Goal: Task Accomplishment & Management: Use online tool/utility

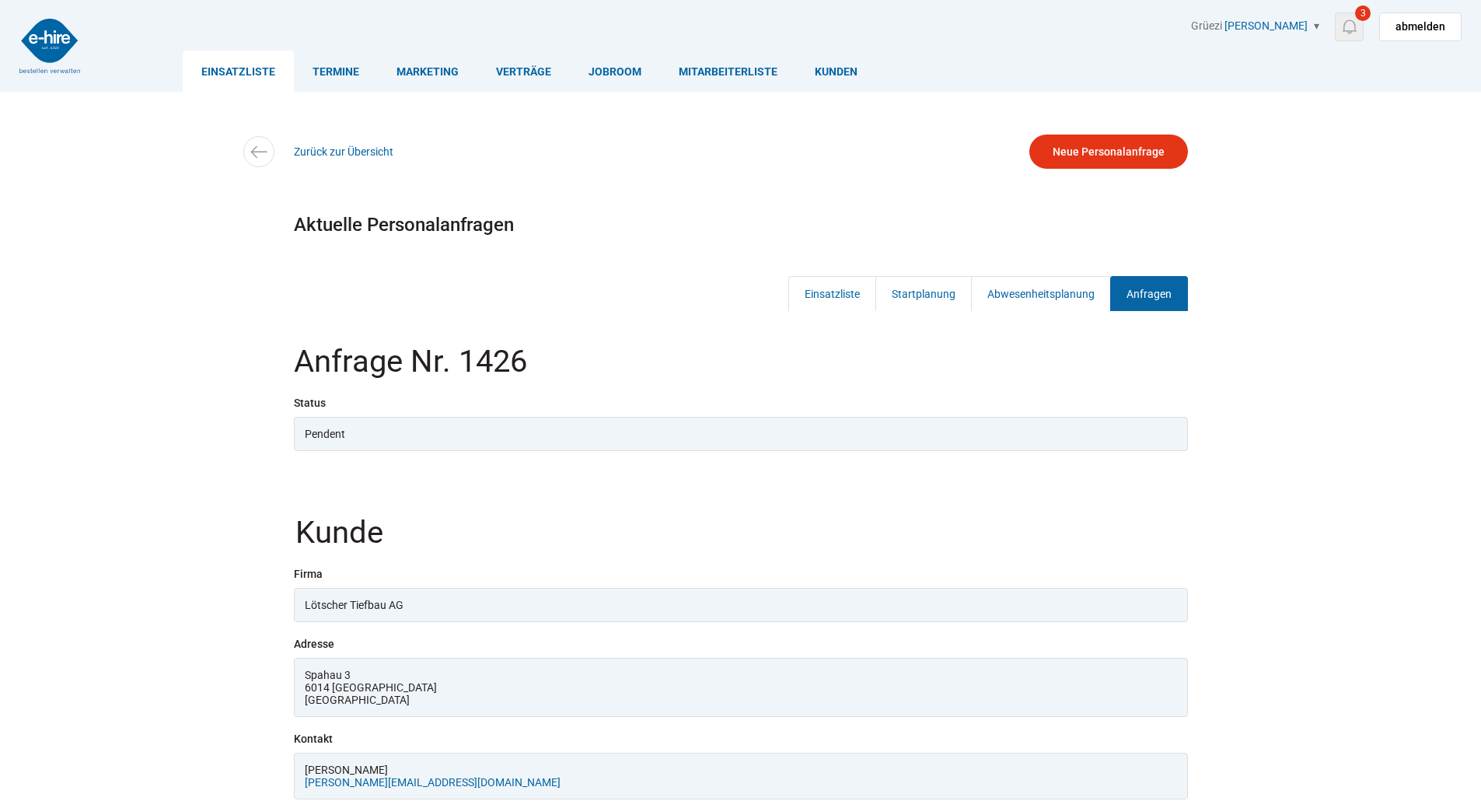
click at [1355, 26] on img at bounding box center [1348, 26] width 19 height 19
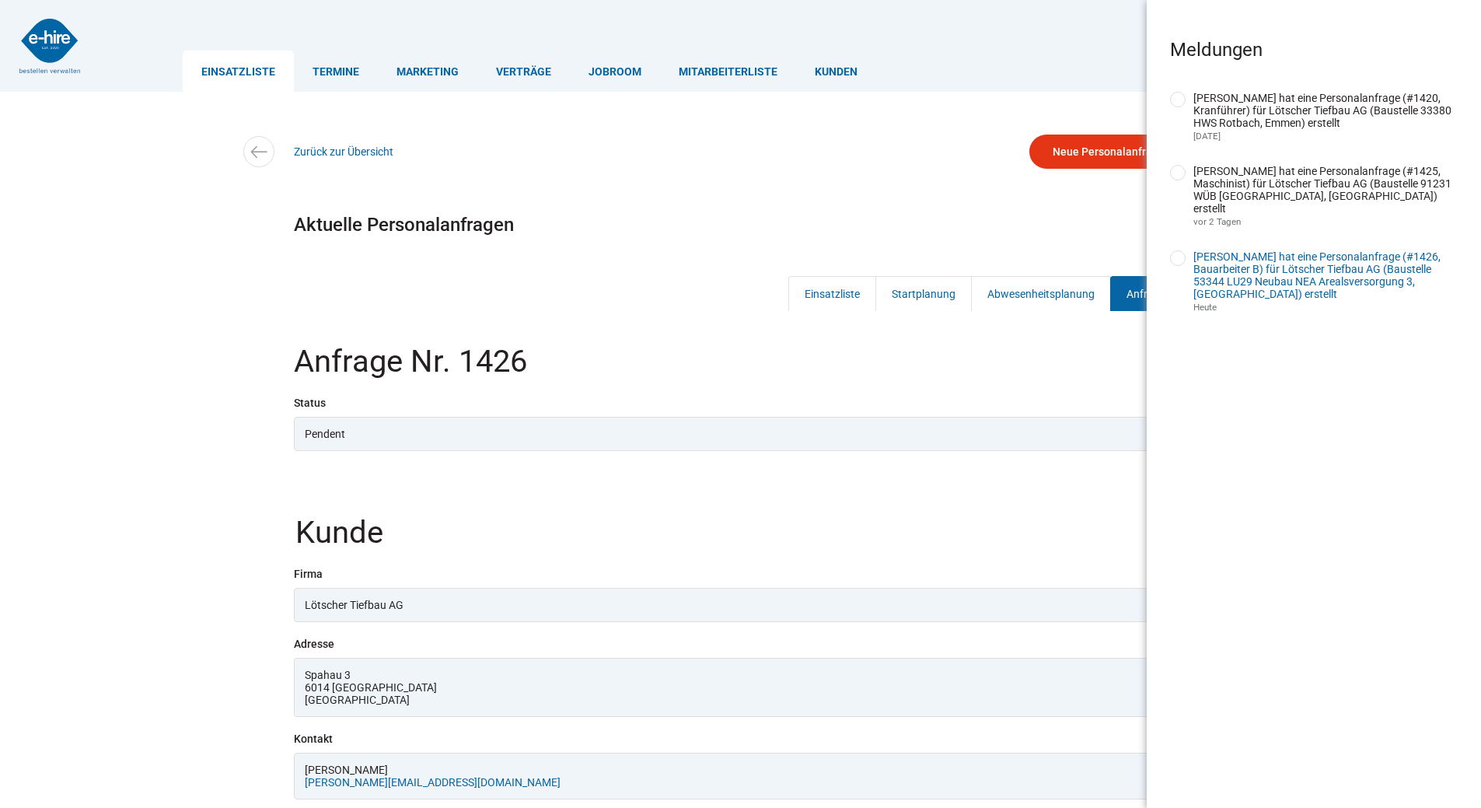
click at [1257, 272] on link "[PERSON_NAME] hat eine Personalanfrage (#1426, Bauarbeiter B) für Lötscher Tief…" at bounding box center [1316, 275] width 247 height 50
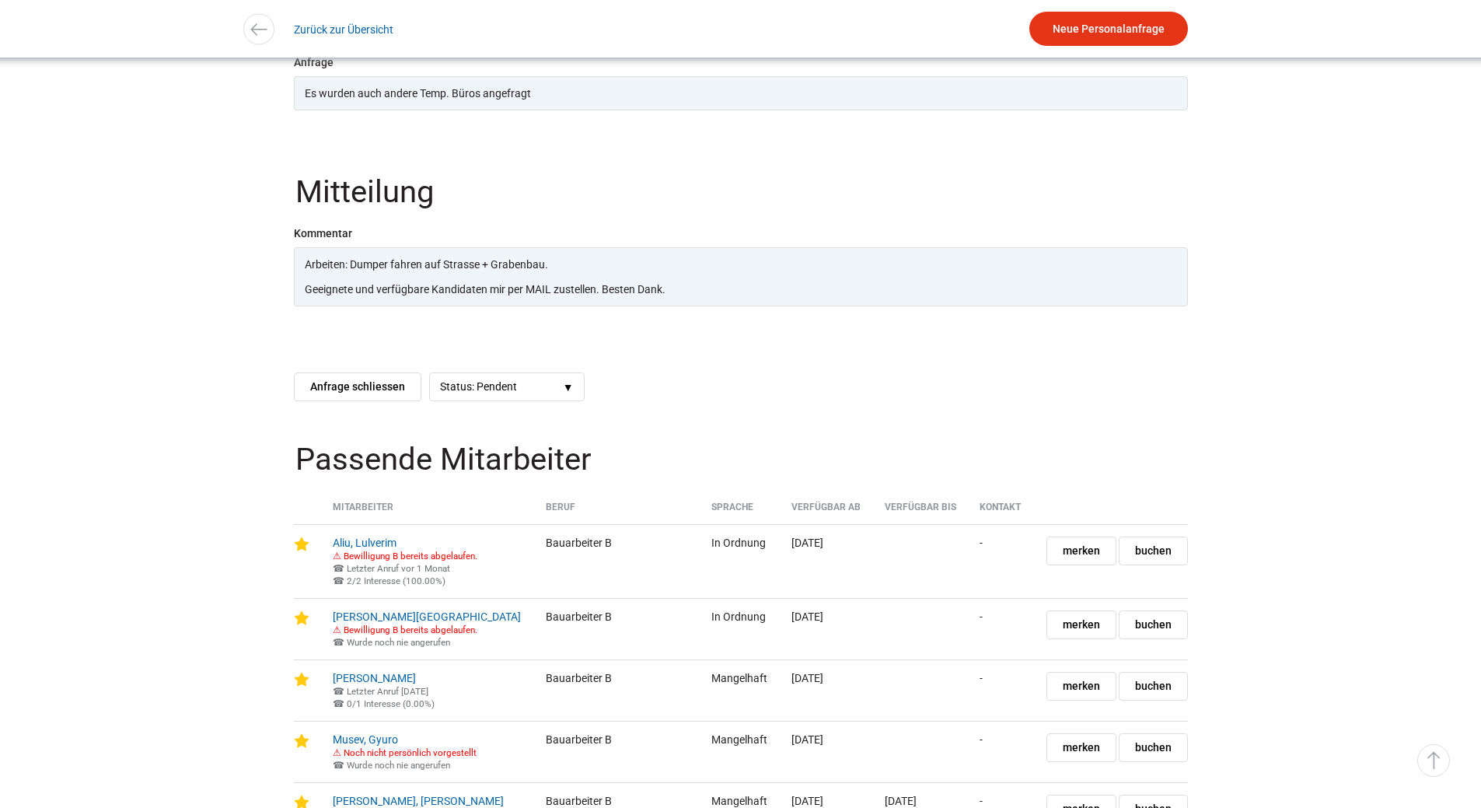
scroll to position [2044, 0]
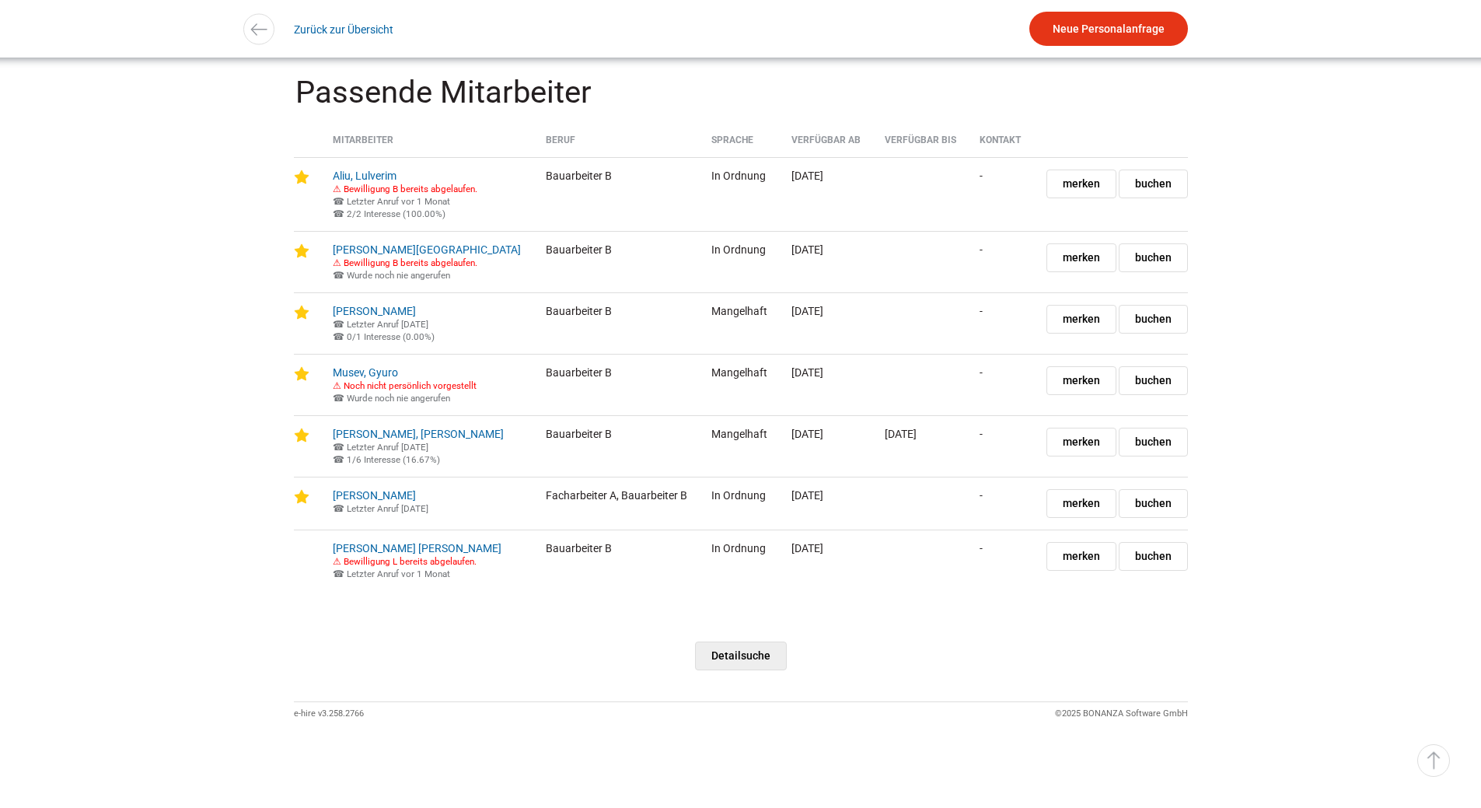
click at [745, 648] on link "Detailsuche" at bounding box center [741, 655] width 92 height 29
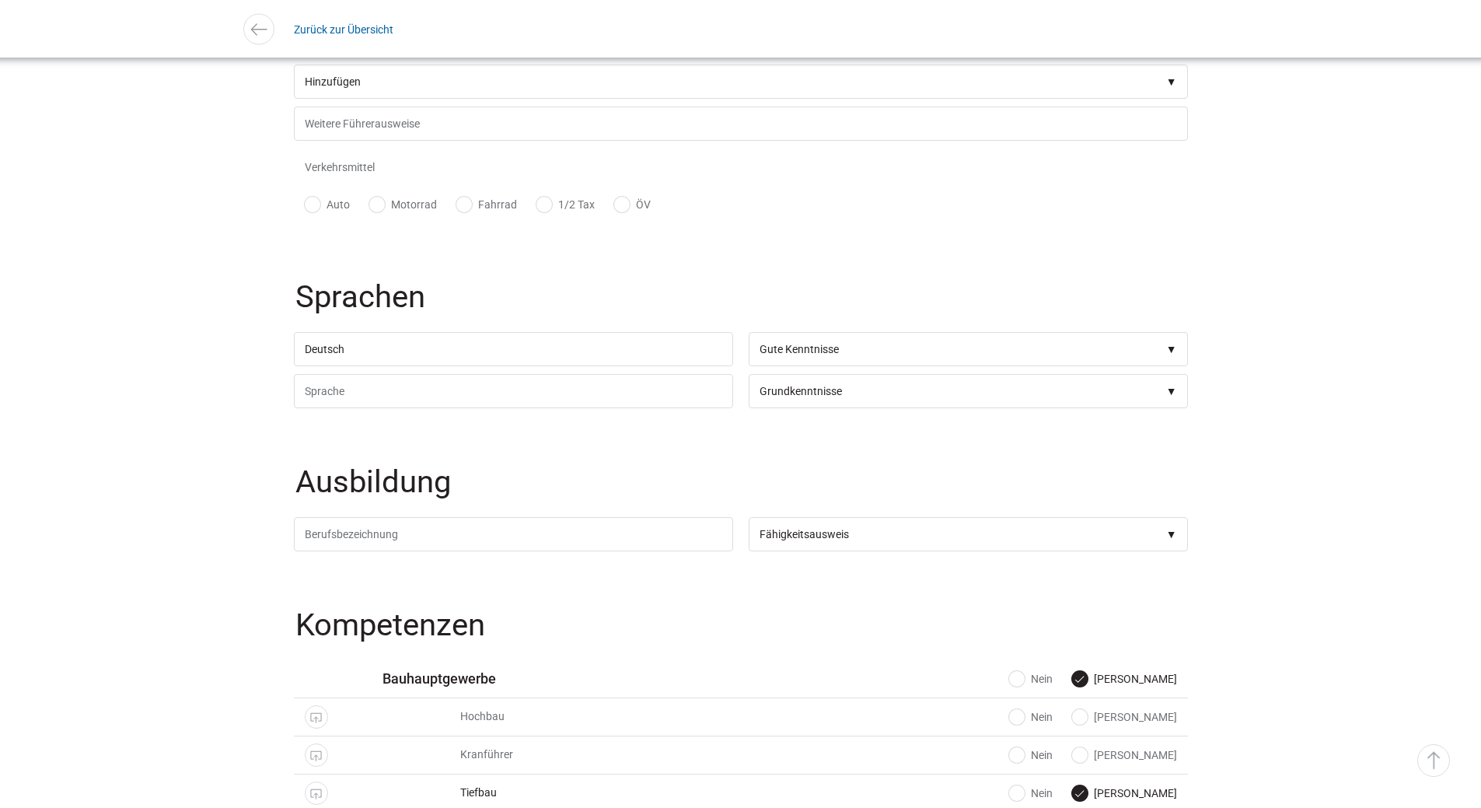
scroll to position [1166, 0]
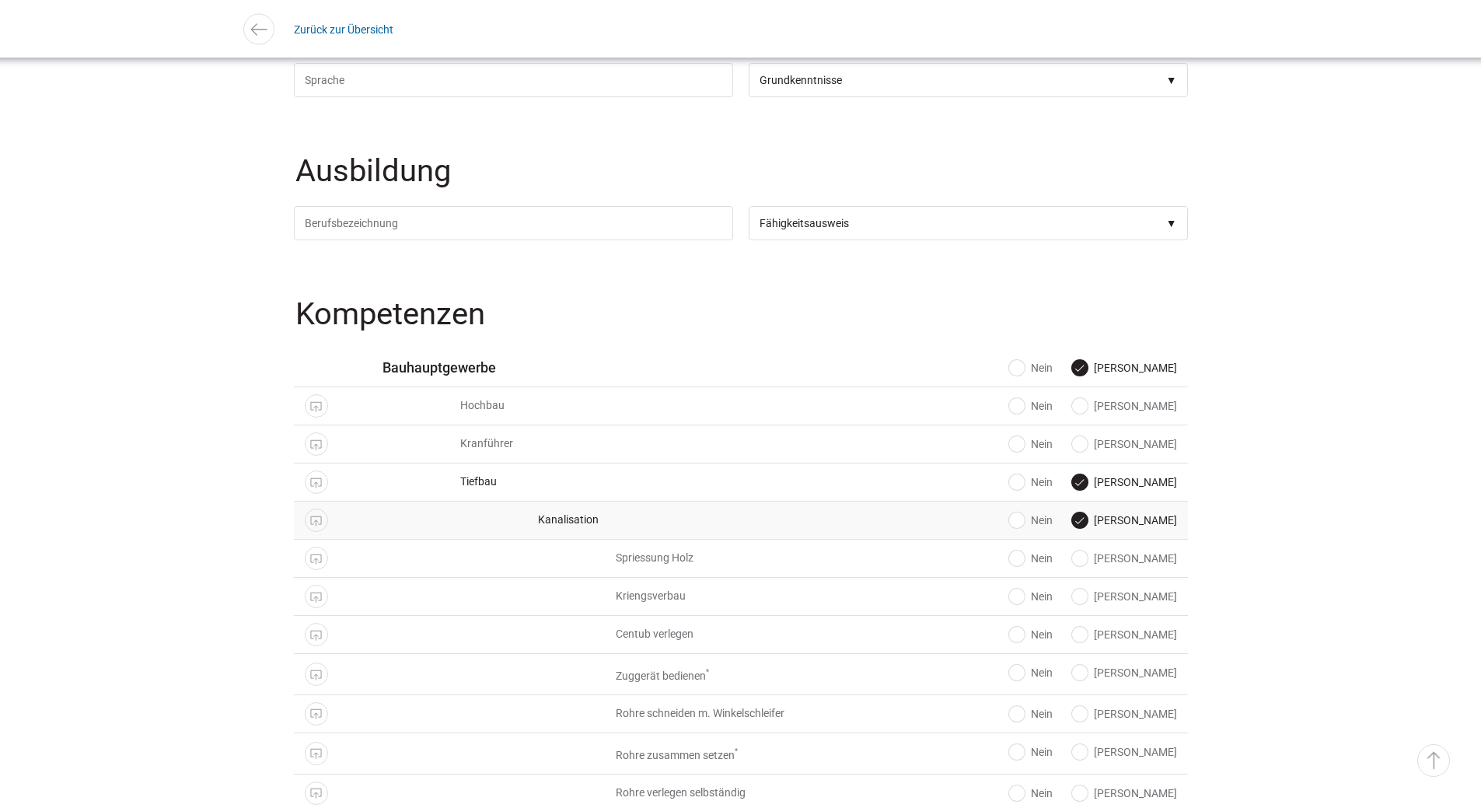
click at [1148, 525] on label "Ja" at bounding box center [1124, 520] width 105 height 16
radio input "false"
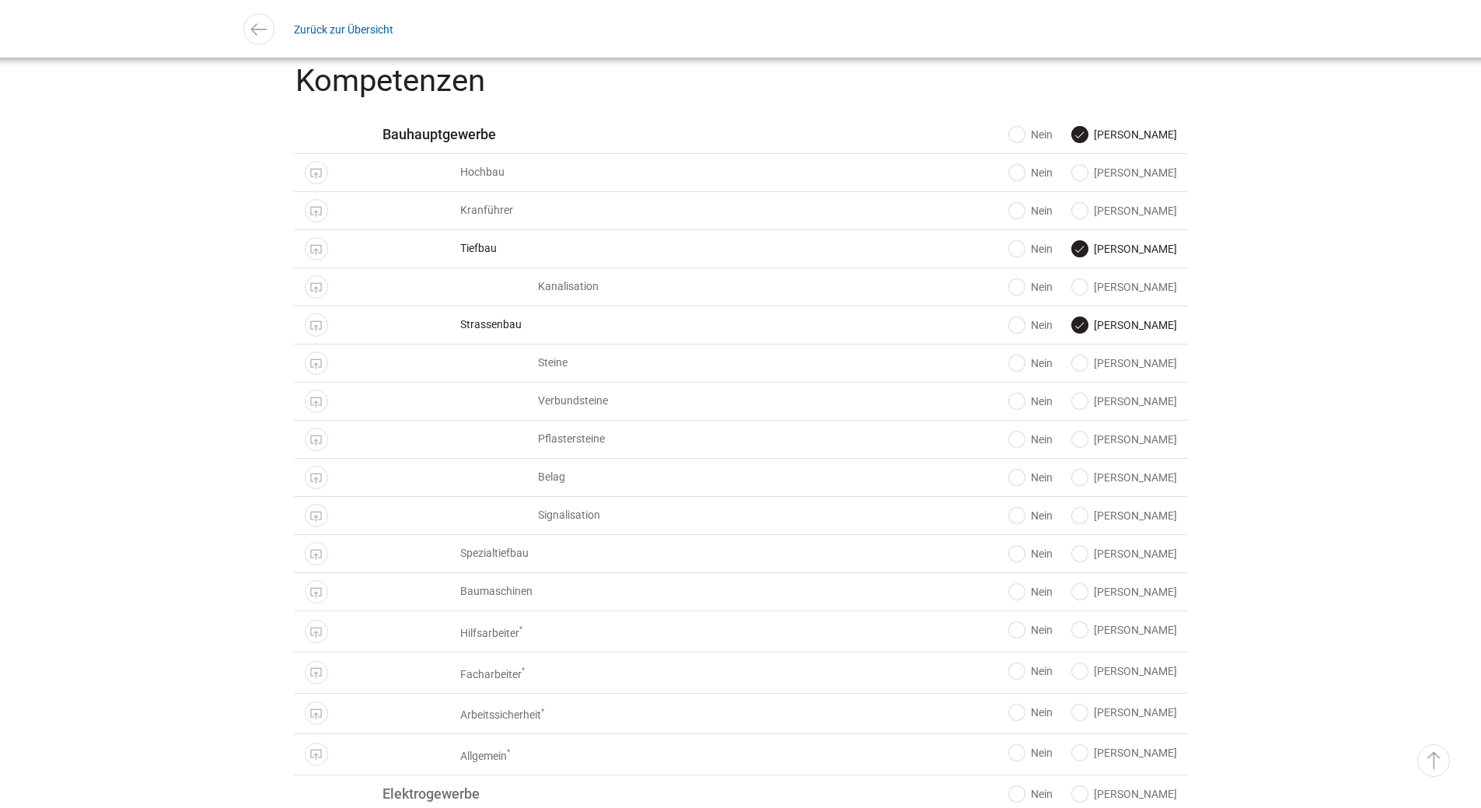
scroll to position [1477, 0]
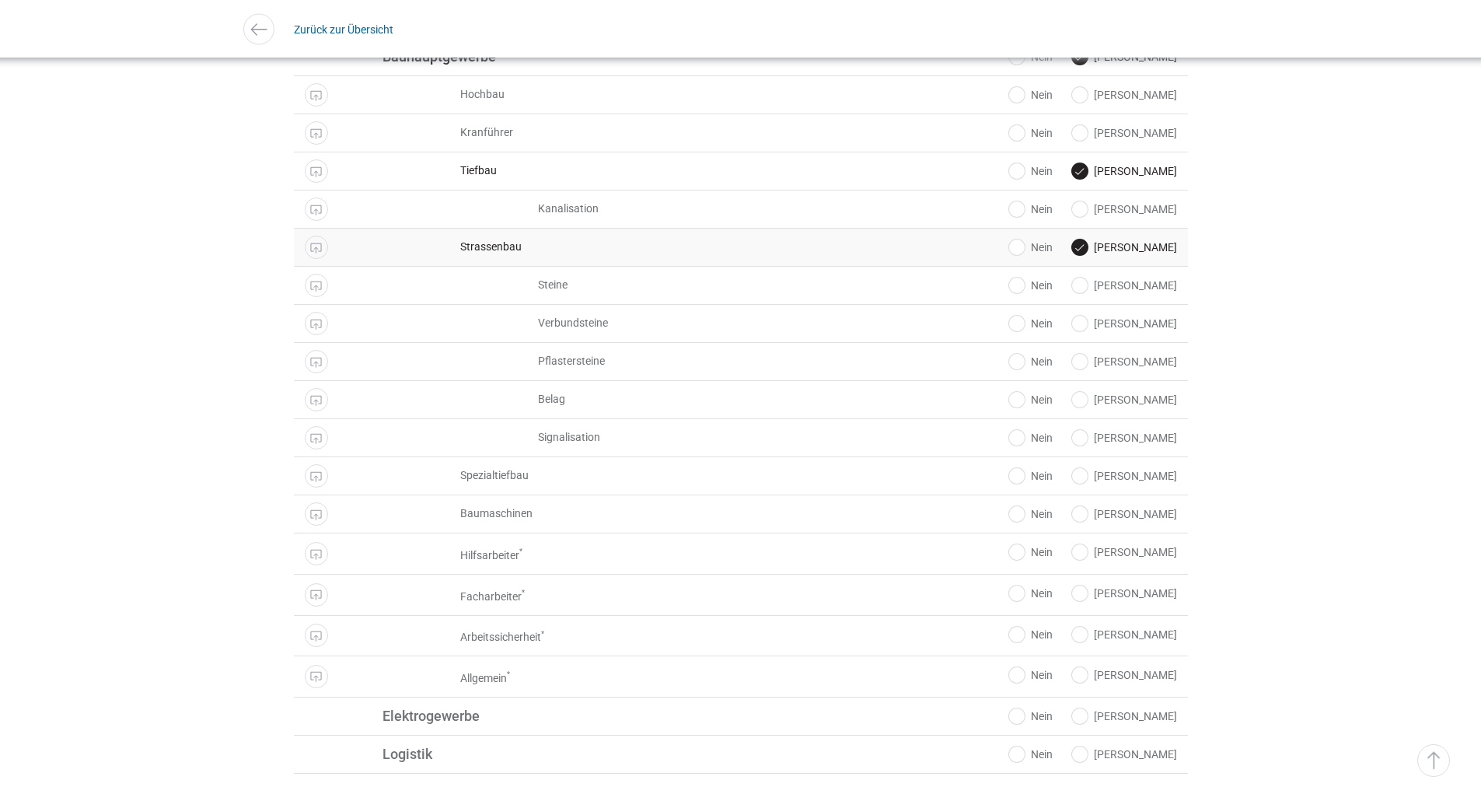
click at [1148, 255] on label "Ja" at bounding box center [1124, 247] width 105 height 16
radio input "false"
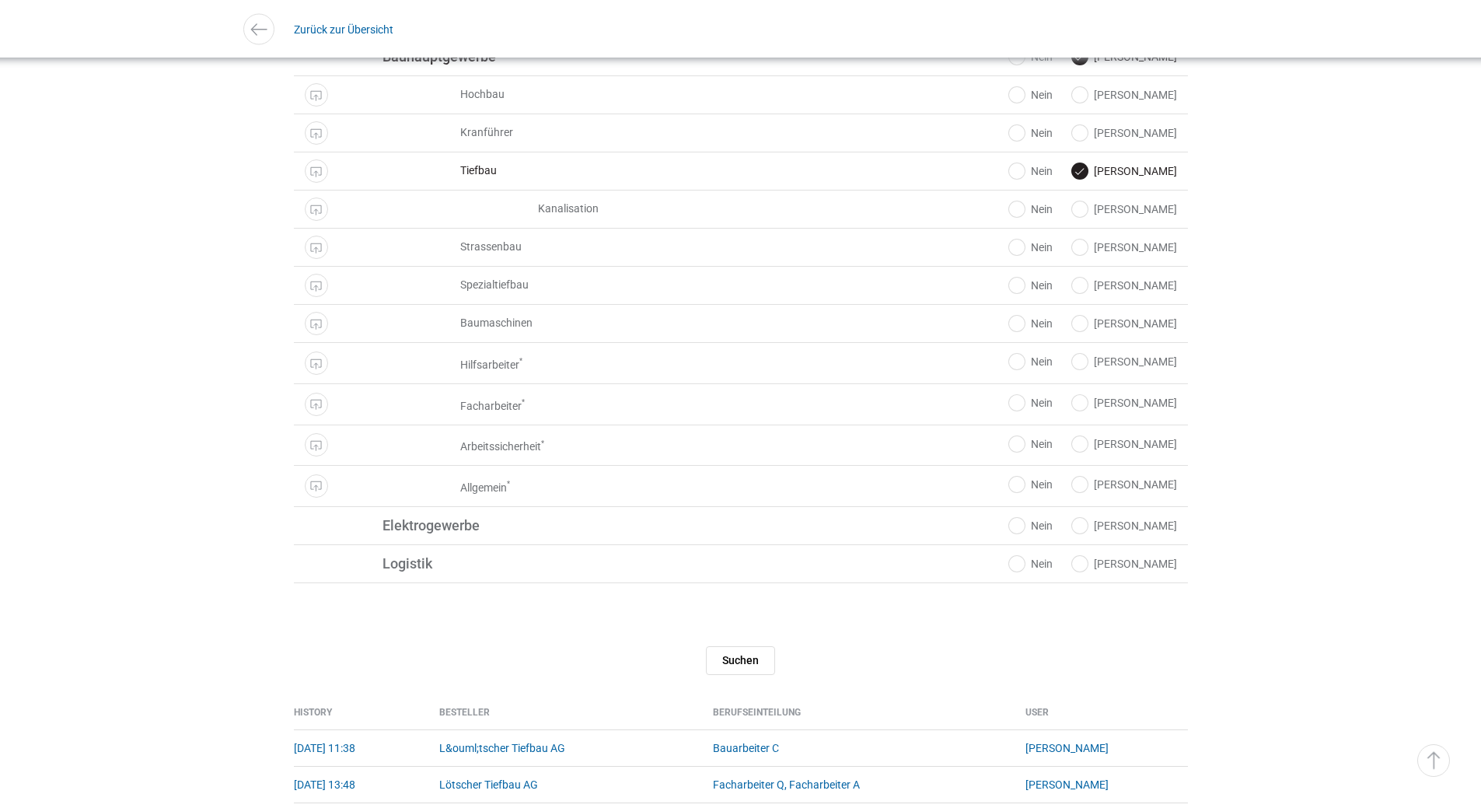
scroll to position [1660, 0]
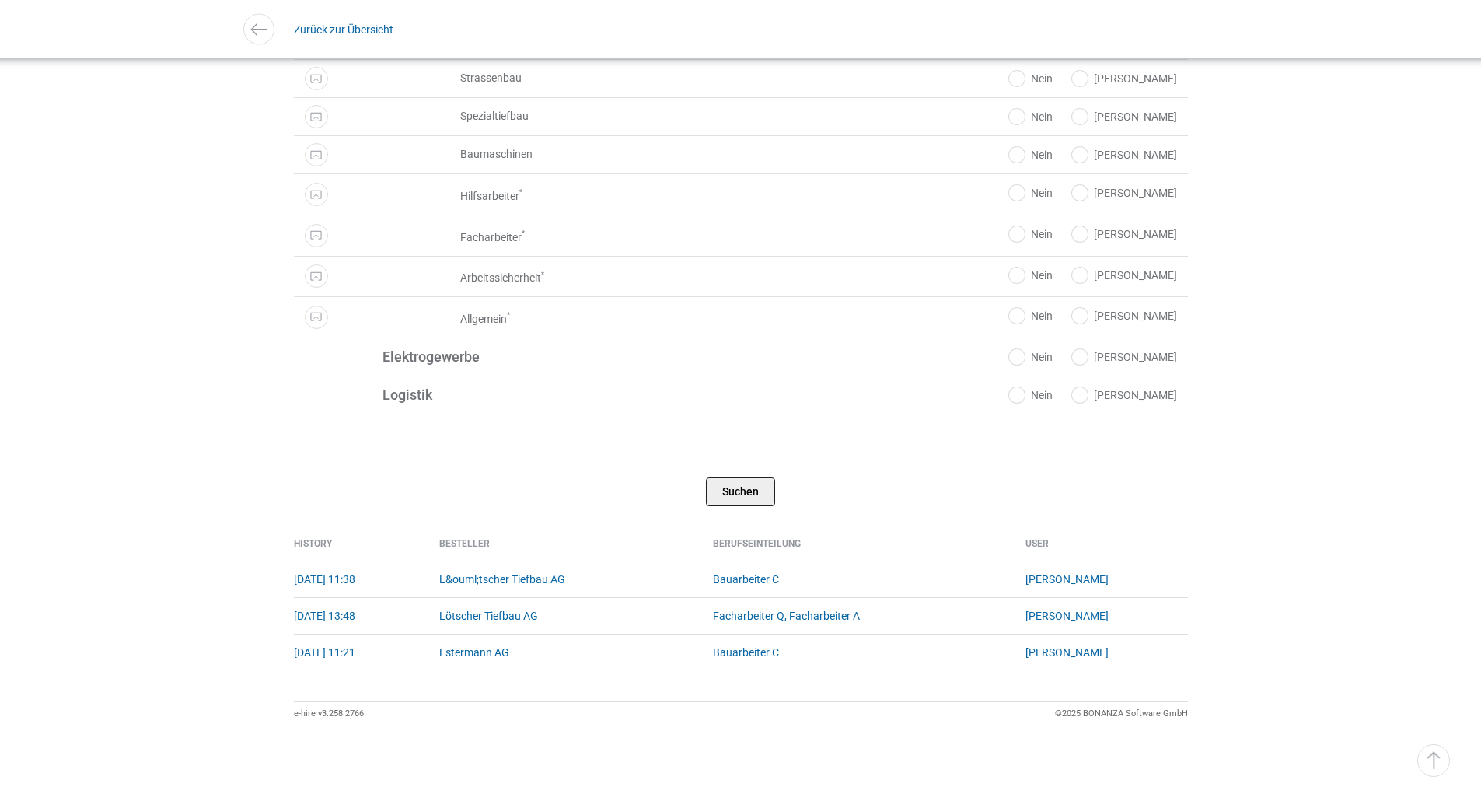
click at [737, 482] on input "Suchen" at bounding box center [740, 491] width 69 height 29
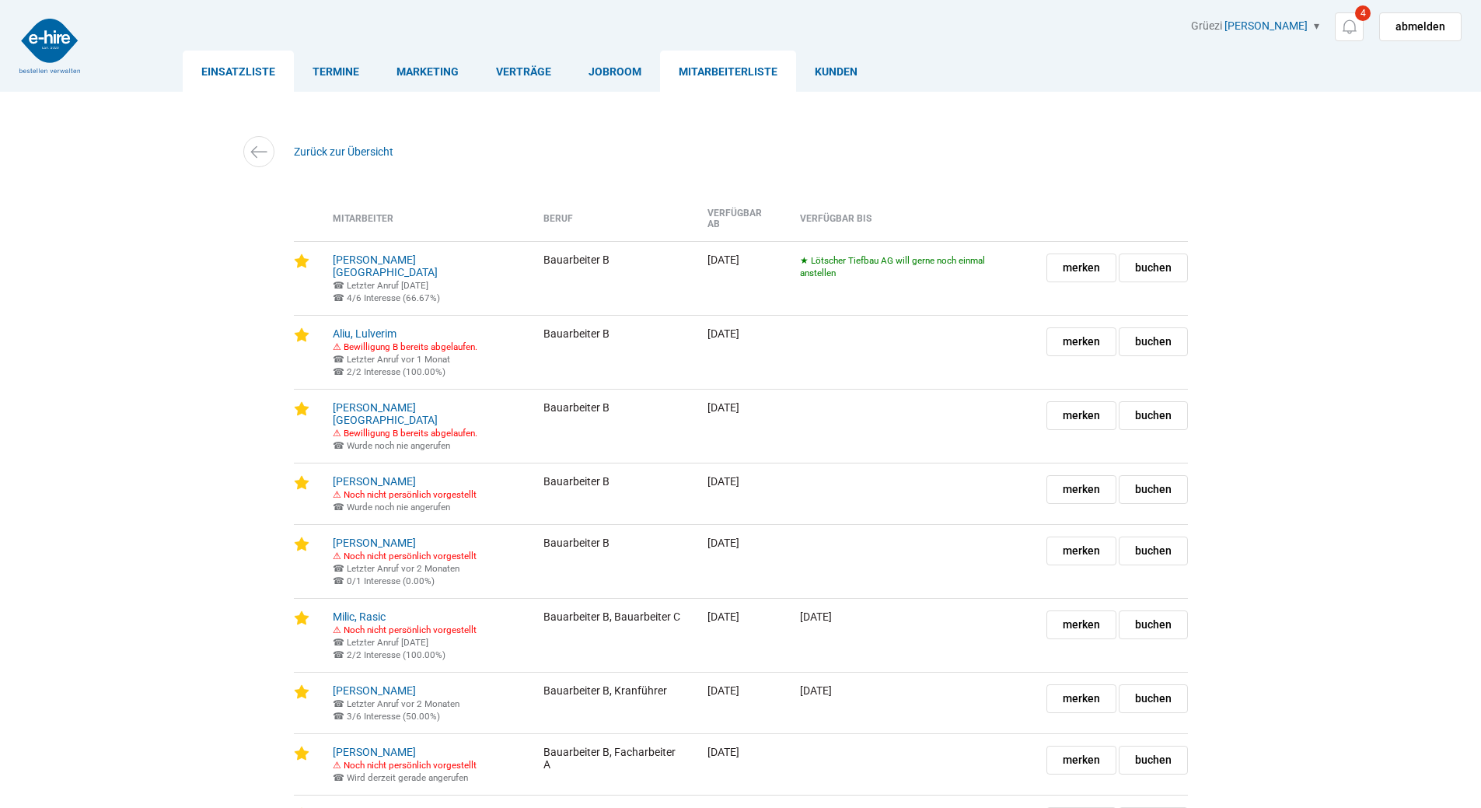
click at [225, 74] on link "Einsatzliste" at bounding box center [238, 71] width 111 height 41
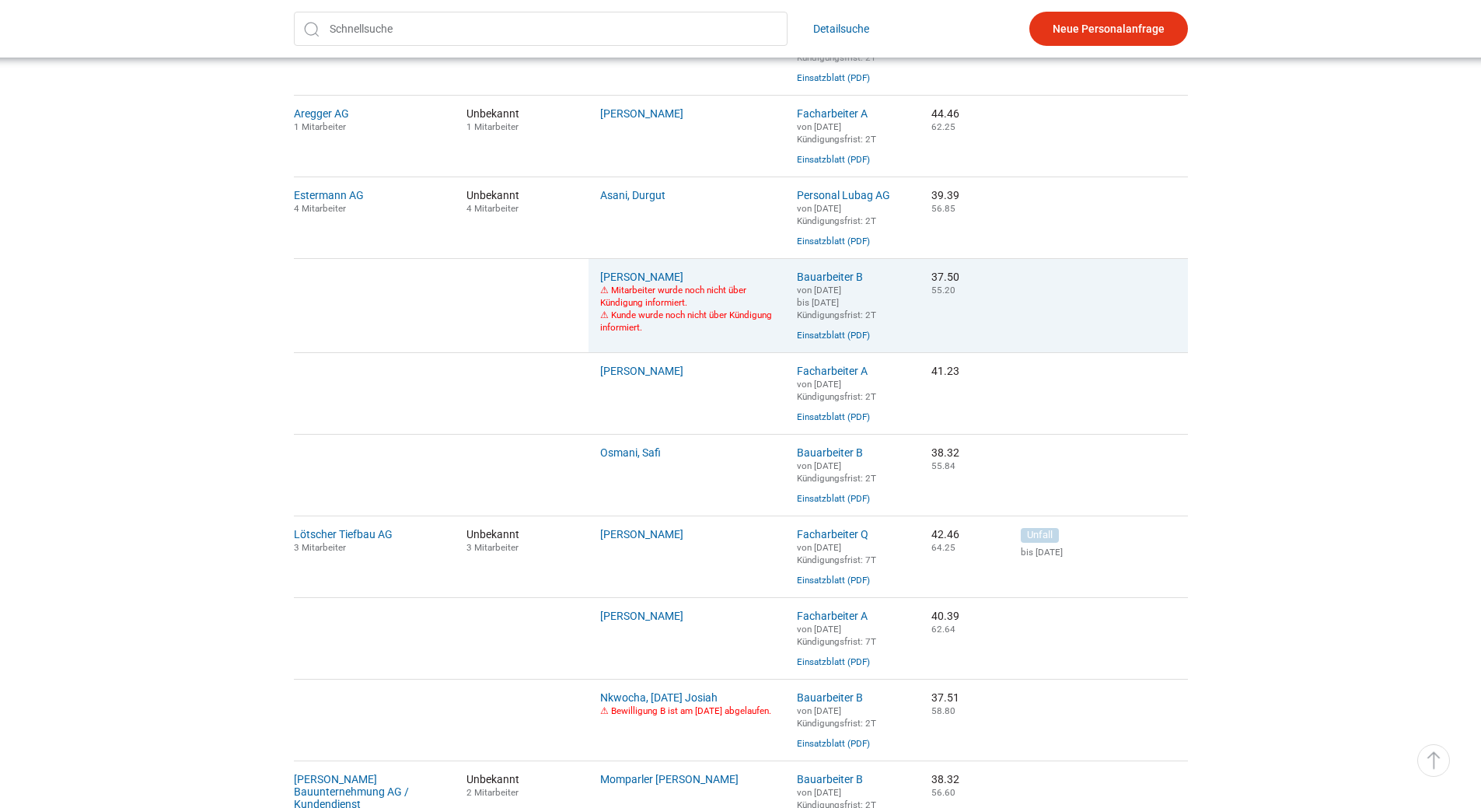
scroll to position [544, 0]
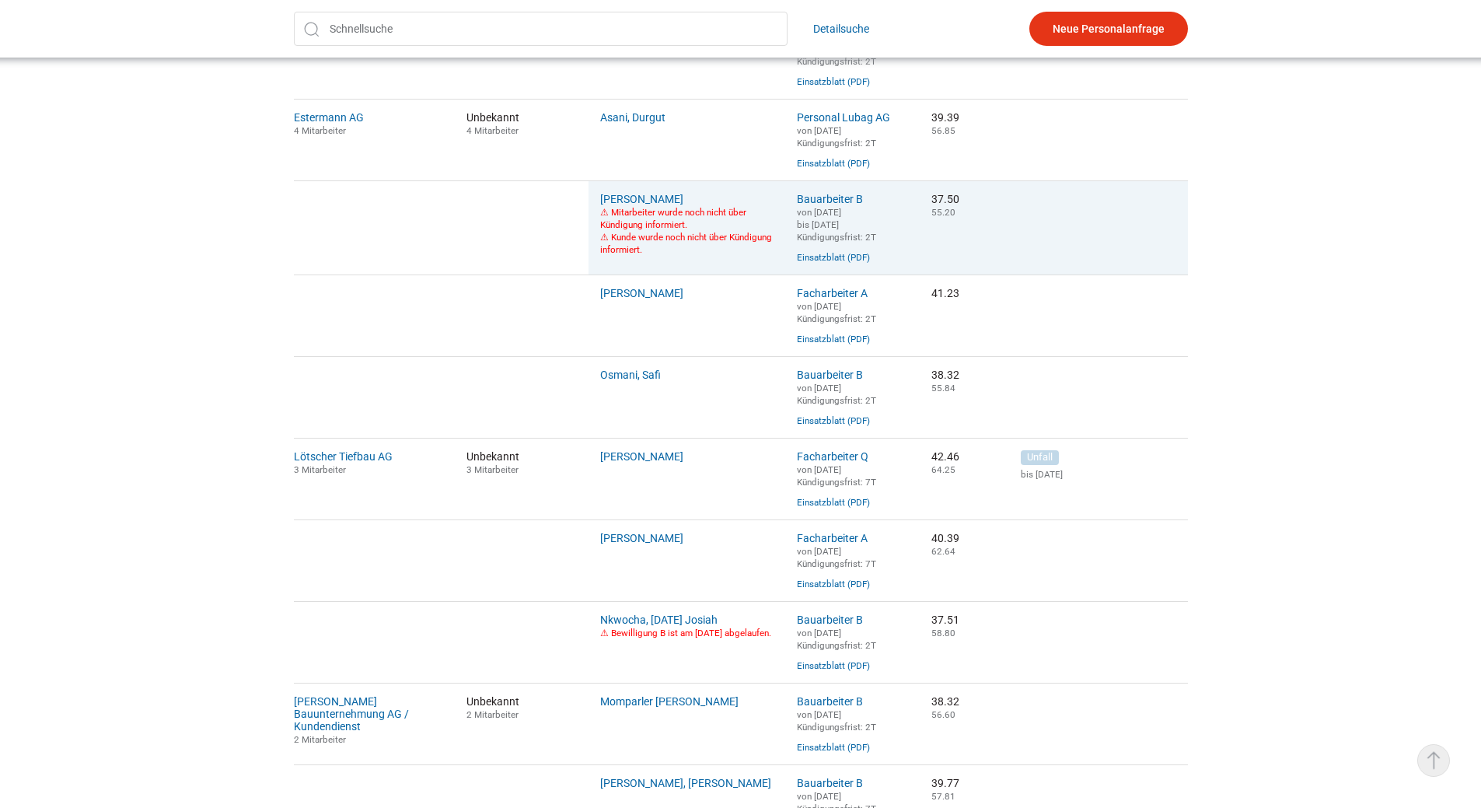
click at [1426, 761] on link "▵ Nach oben" at bounding box center [1433, 760] width 33 height 33
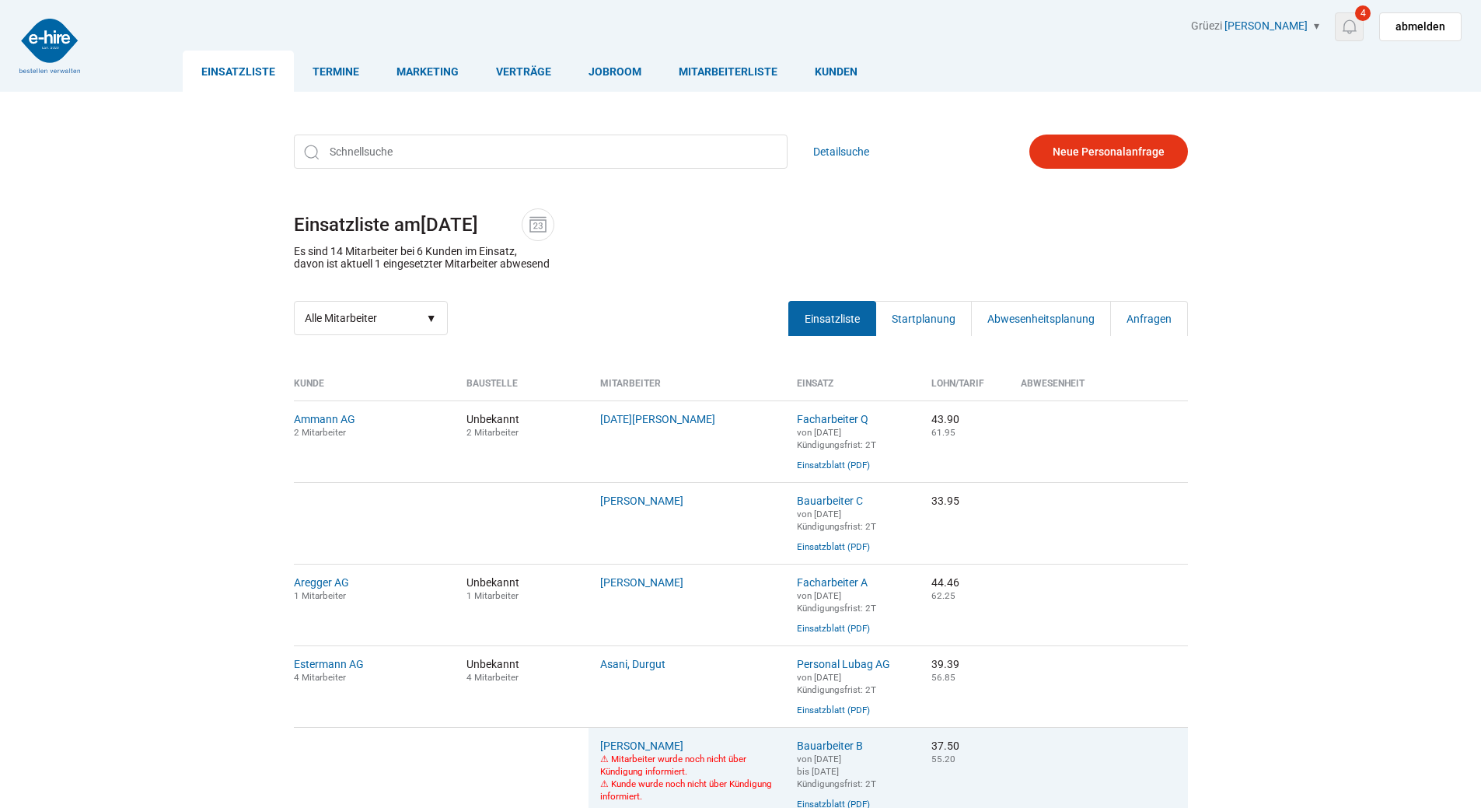
click at [1359, 28] on img at bounding box center [1348, 26] width 19 height 19
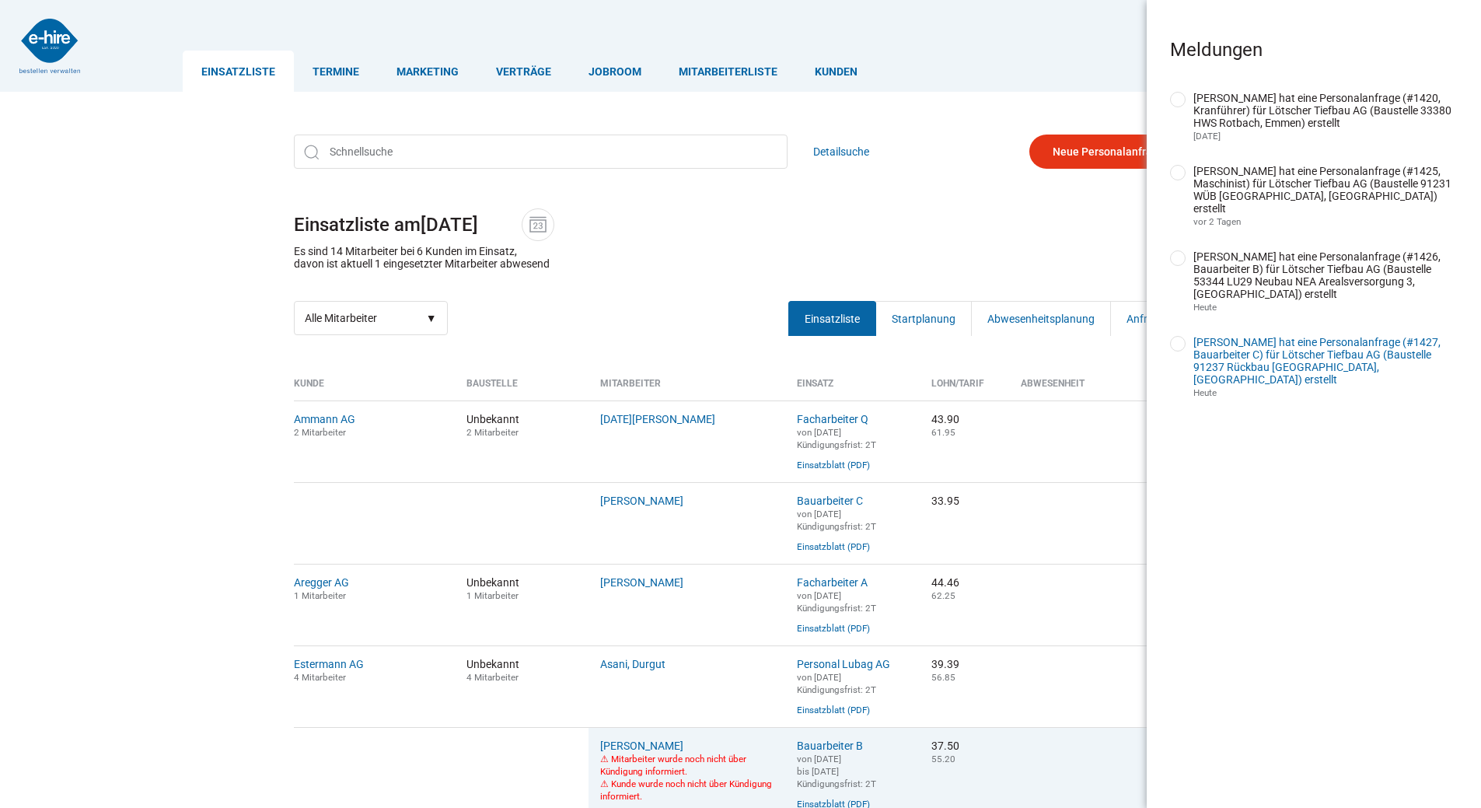
click at [1264, 351] on link "[PERSON_NAME] hat eine Personalanfrage (#1427, Bauarbeiter C) für Lötscher Tief…" at bounding box center [1316, 361] width 247 height 50
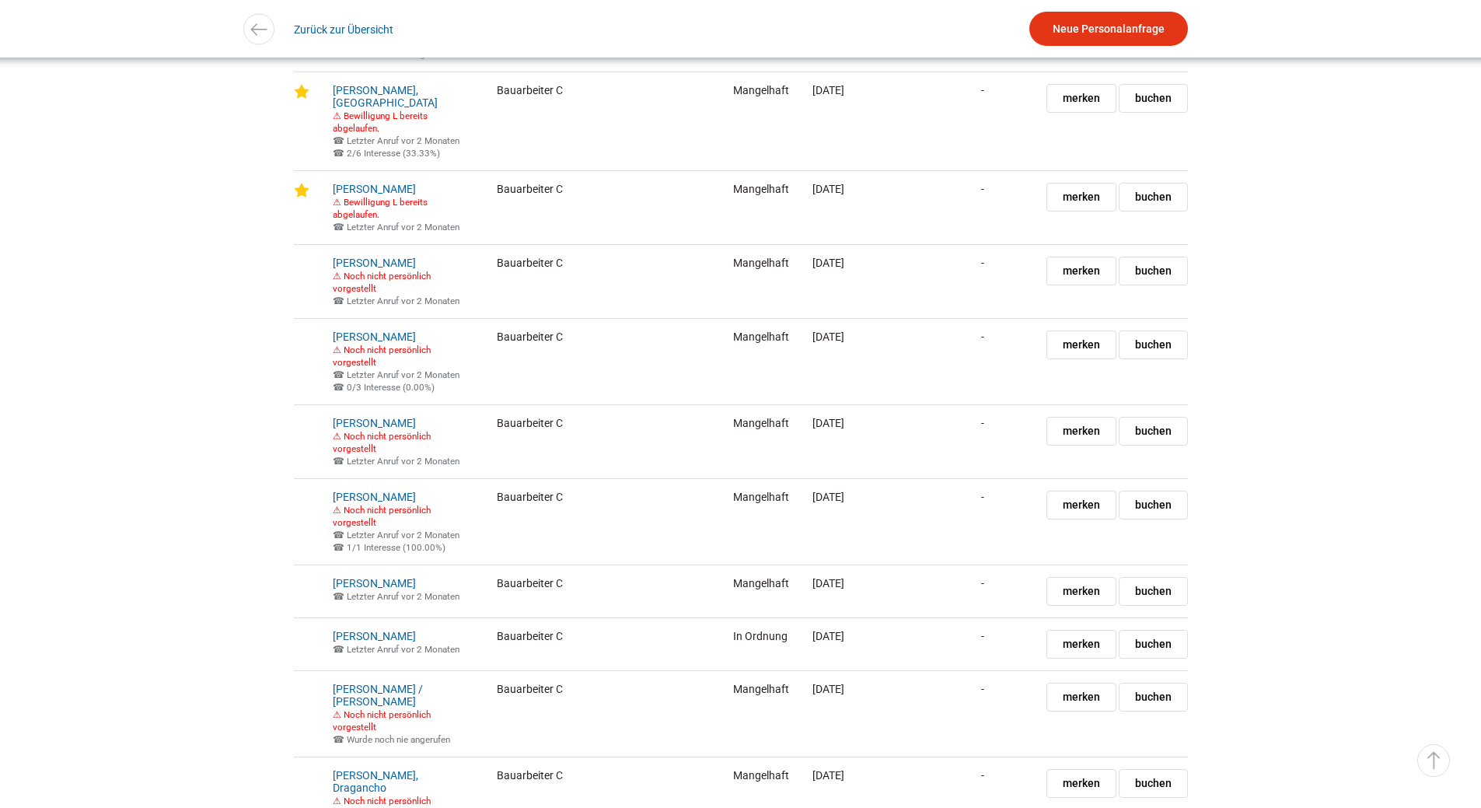
scroll to position [4270, 0]
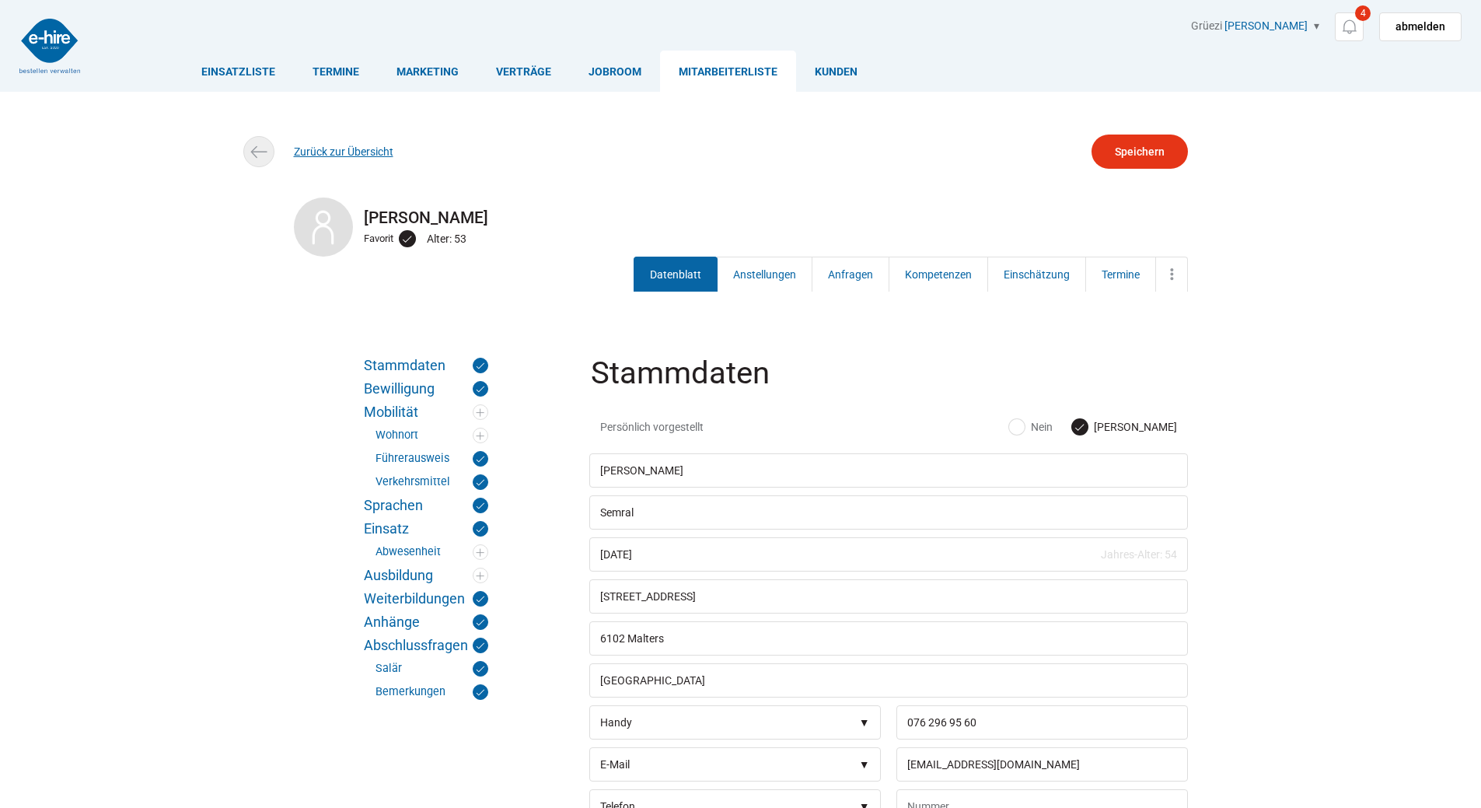
click at [347, 152] on link "Zurück zur Übersicht" at bounding box center [343, 151] width 99 height 12
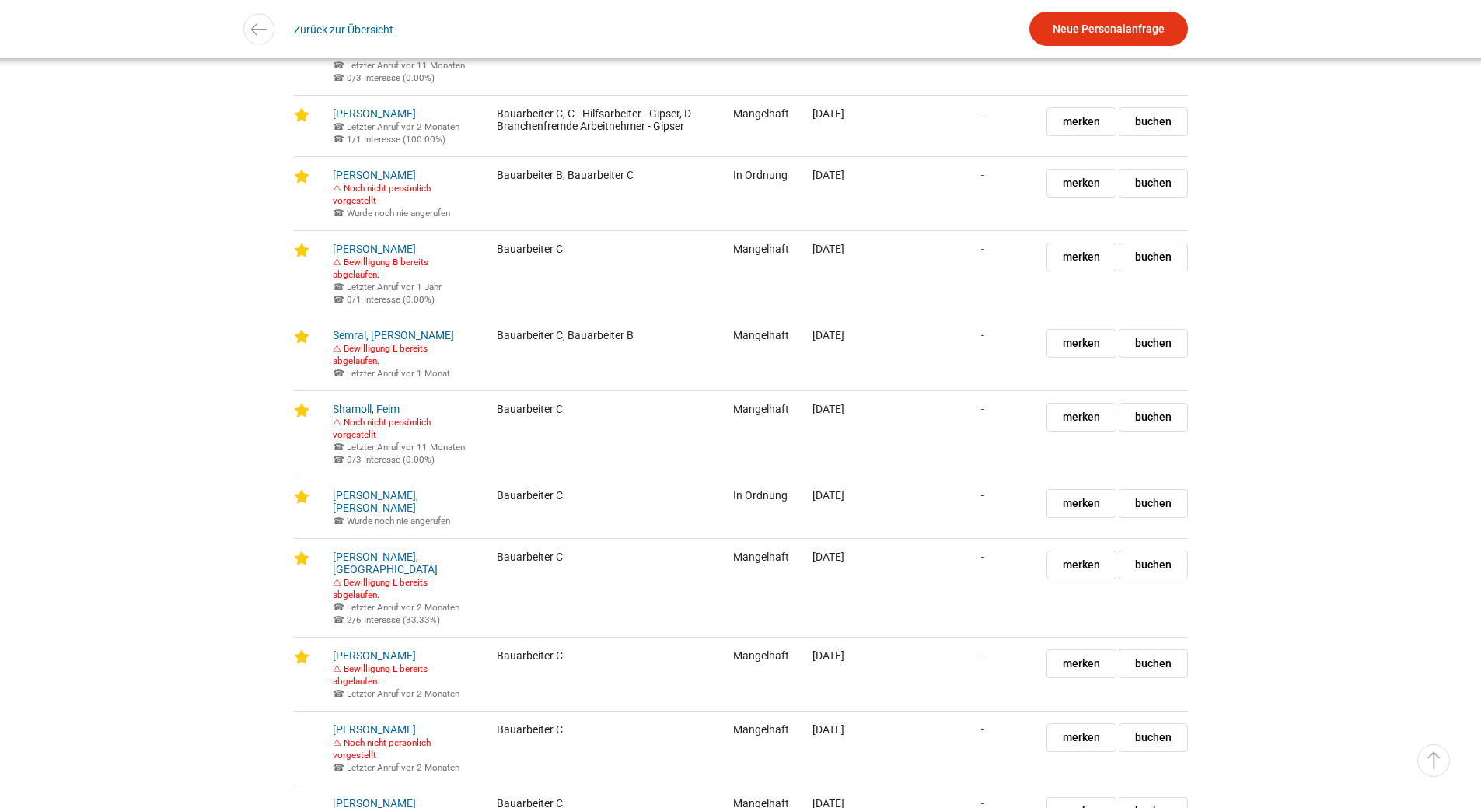
scroll to position [4114, 0]
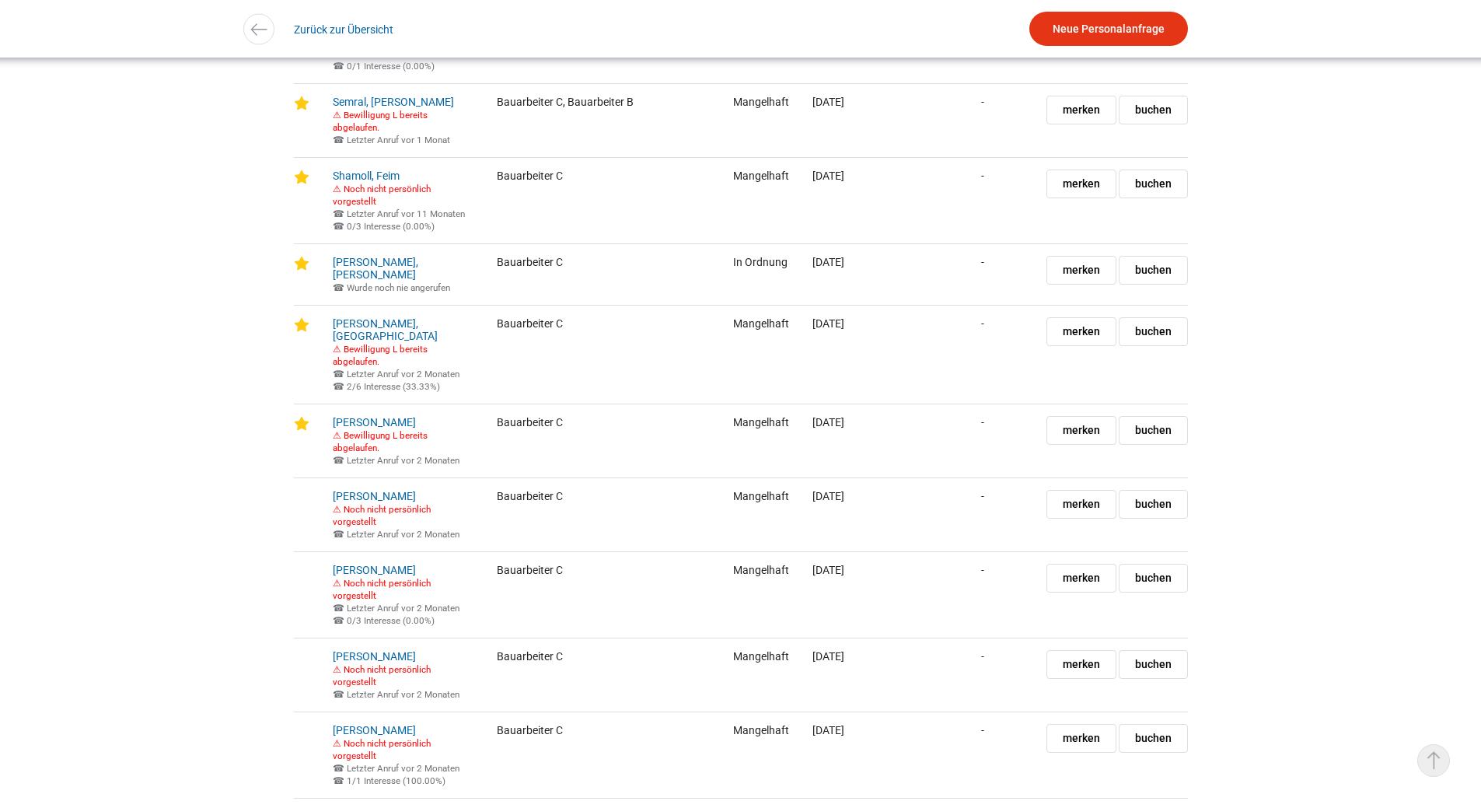
click at [1434, 765] on link "▵ Nach oben" at bounding box center [1433, 760] width 33 height 33
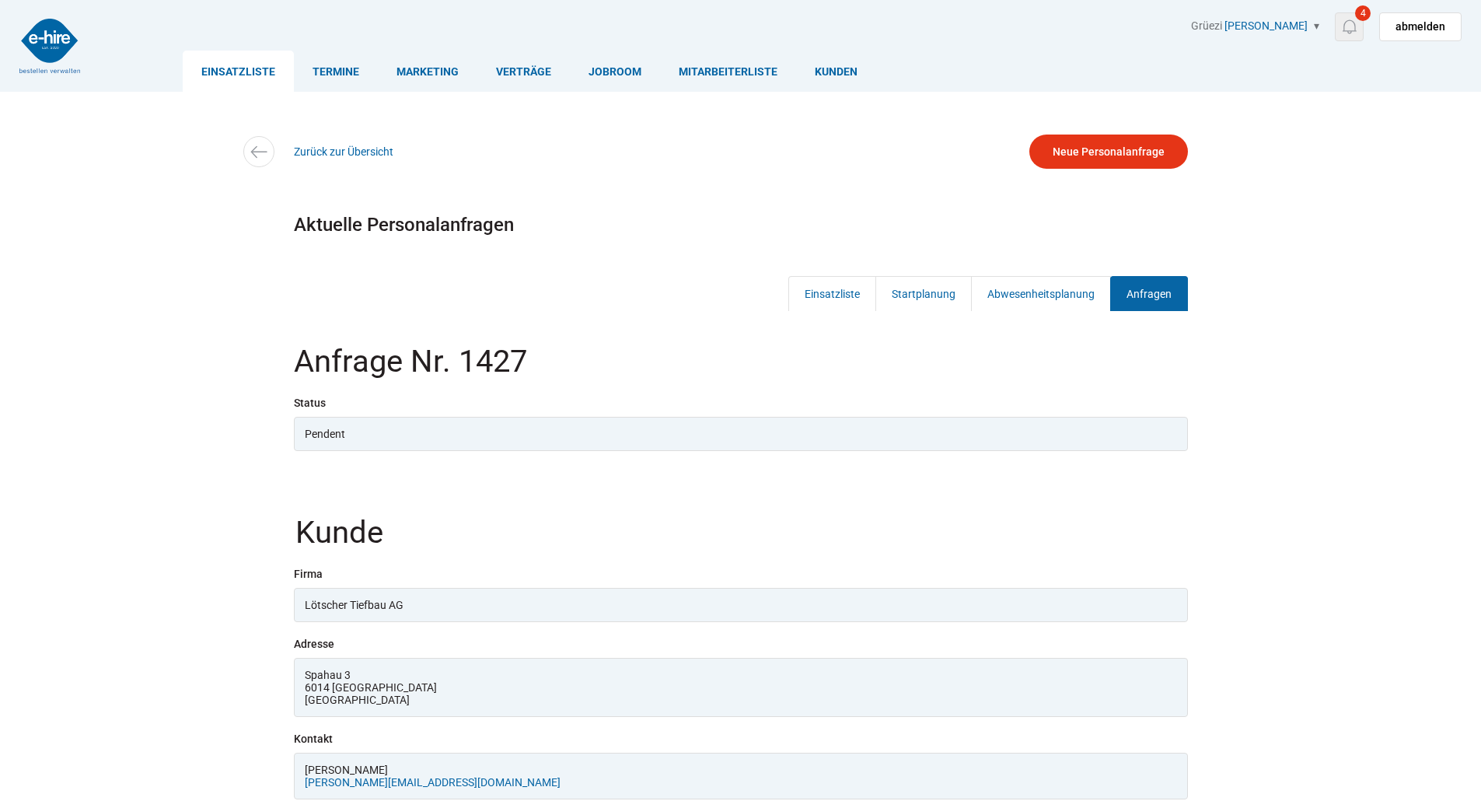
click at [1353, 14] on link "4" at bounding box center [1349, 26] width 29 height 29
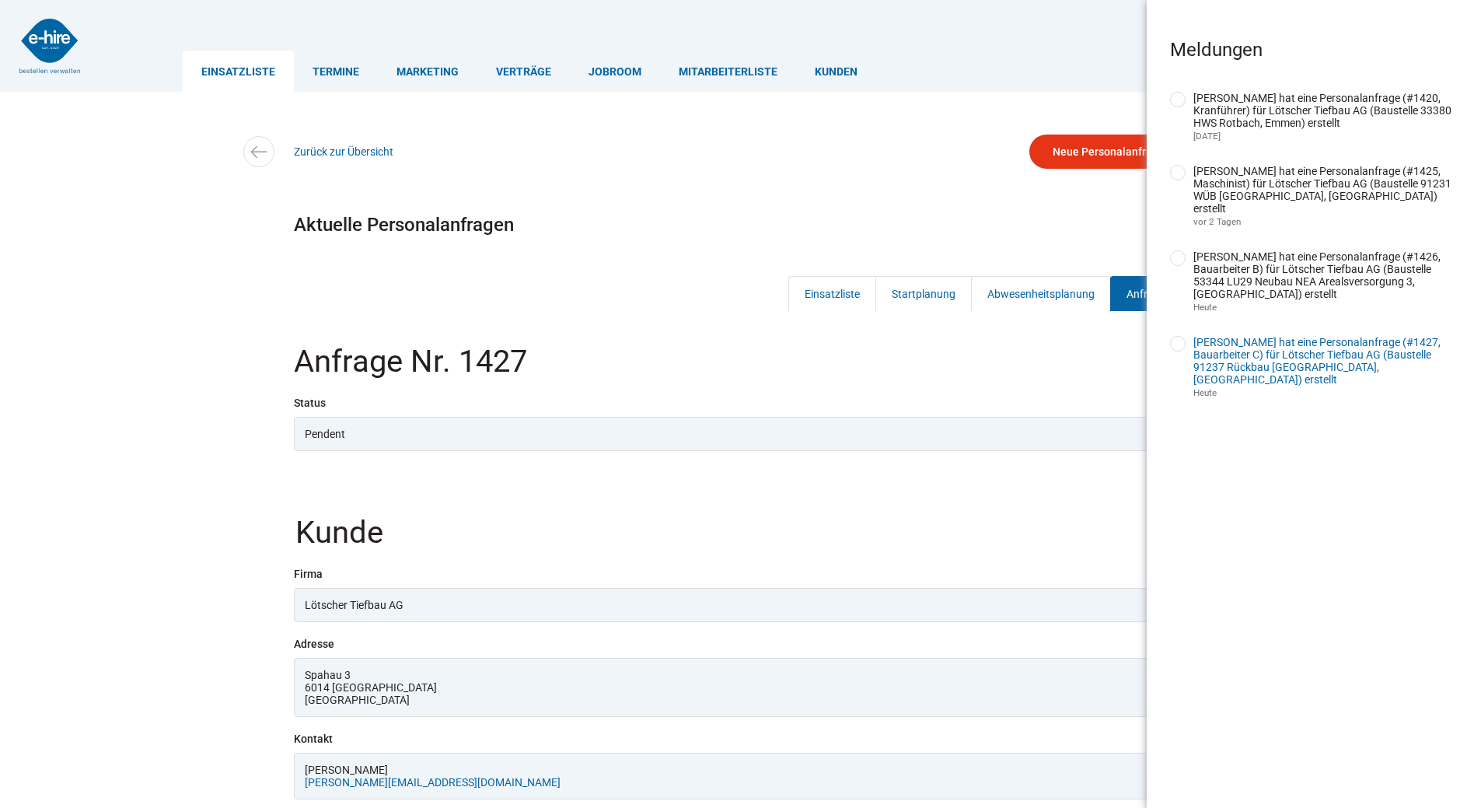
click at [1247, 350] on link "[PERSON_NAME] hat eine Personalanfrage (#1427, Bauarbeiter C) für Lötscher Tief…" at bounding box center [1316, 361] width 247 height 50
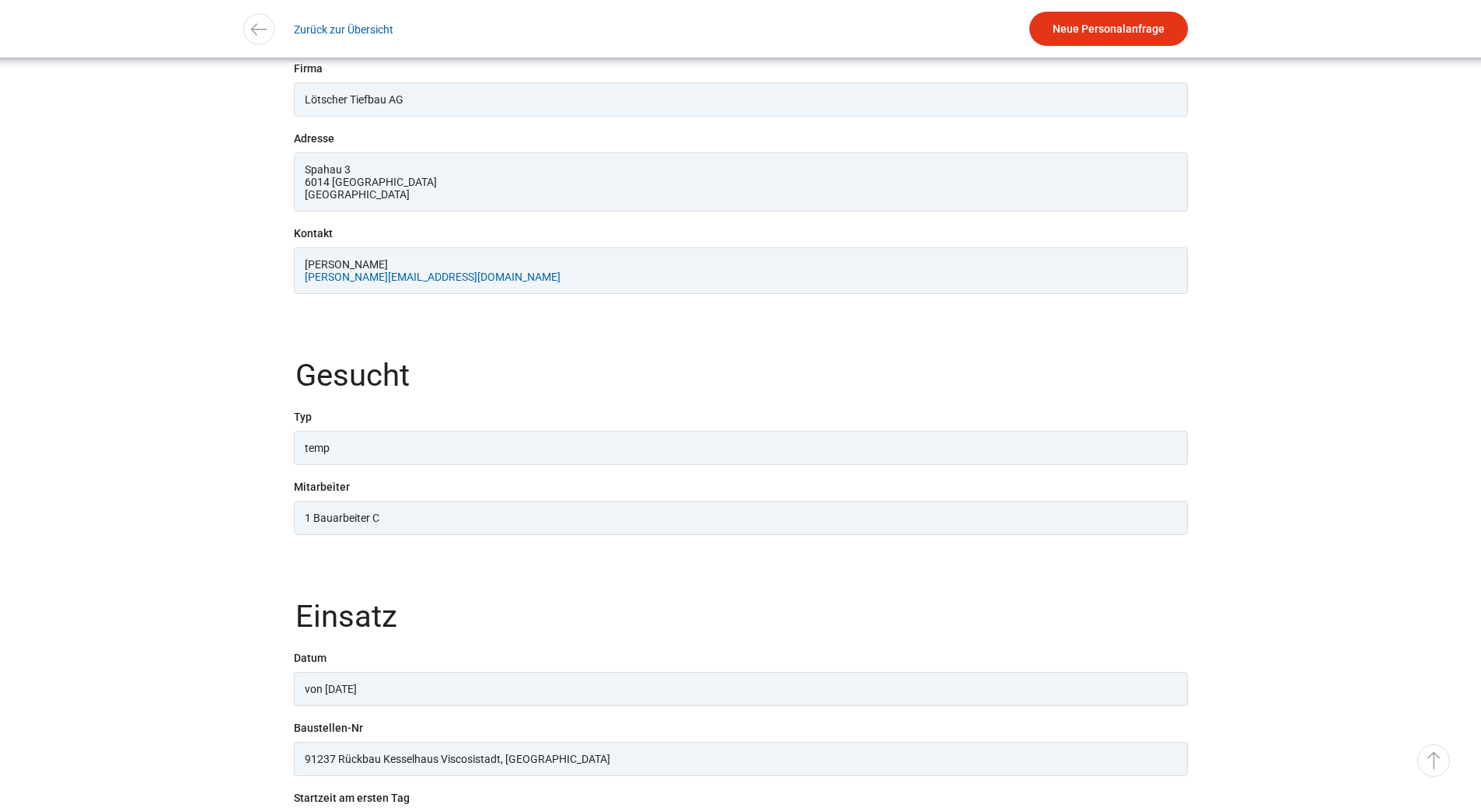
scroll to position [155, 0]
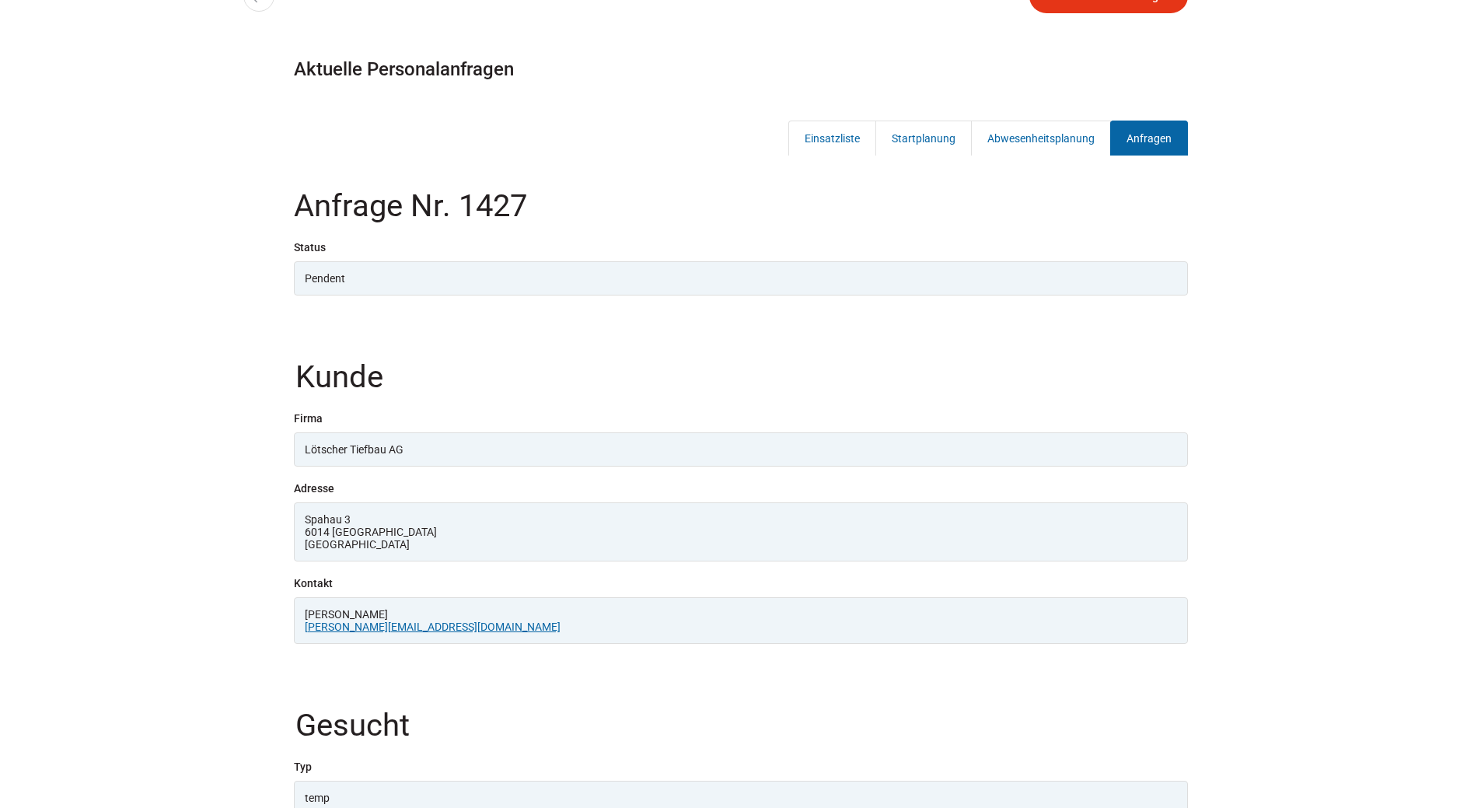
click at [380, 633] on link "[PERSON_NAME][EMAIL_ADDRESS][DOMAIN_NAME]" at bounding box center [433, 626] width 256 height 12
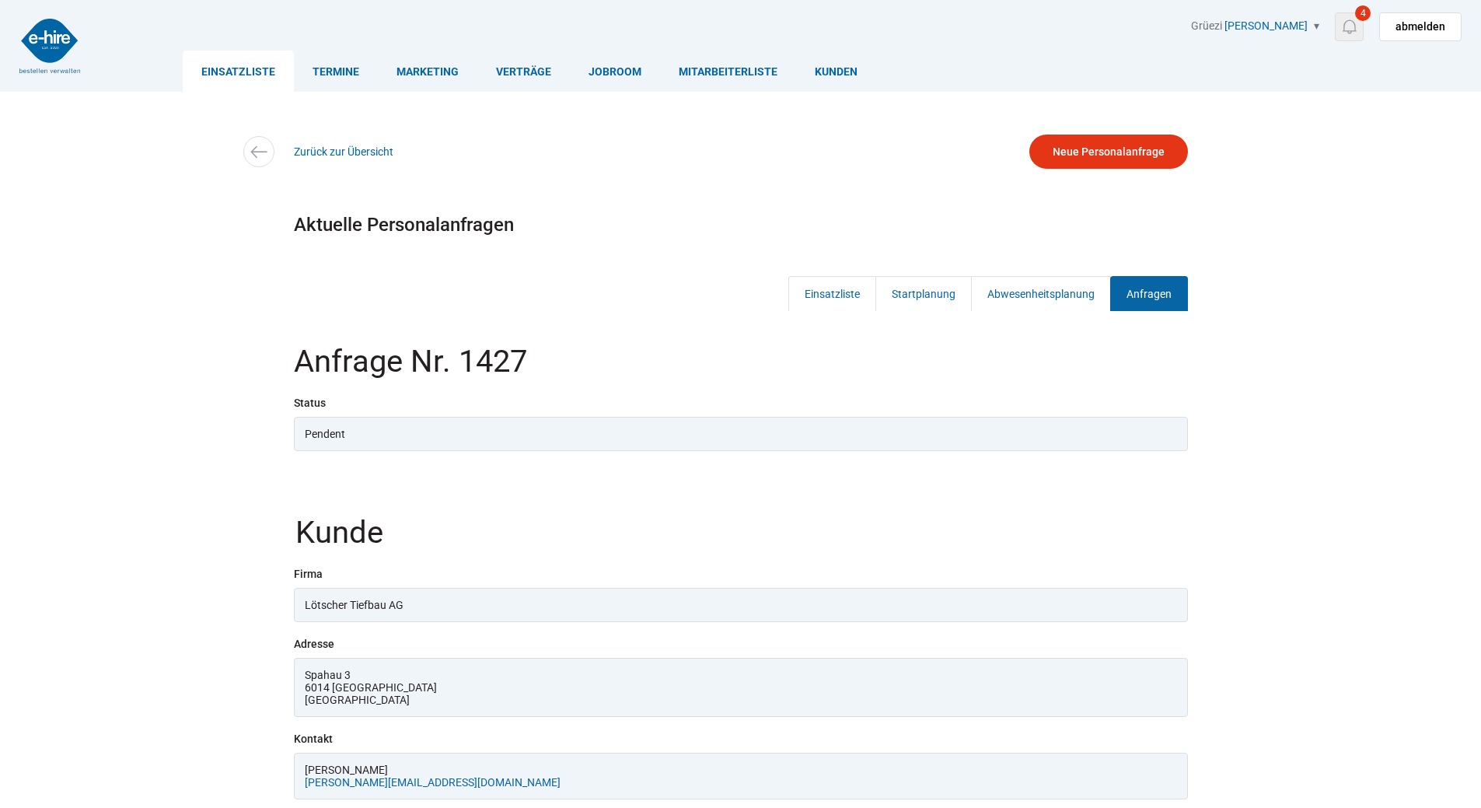
click at [1354, 17] on img at bounding box center [1348, 26] width 19 height 19
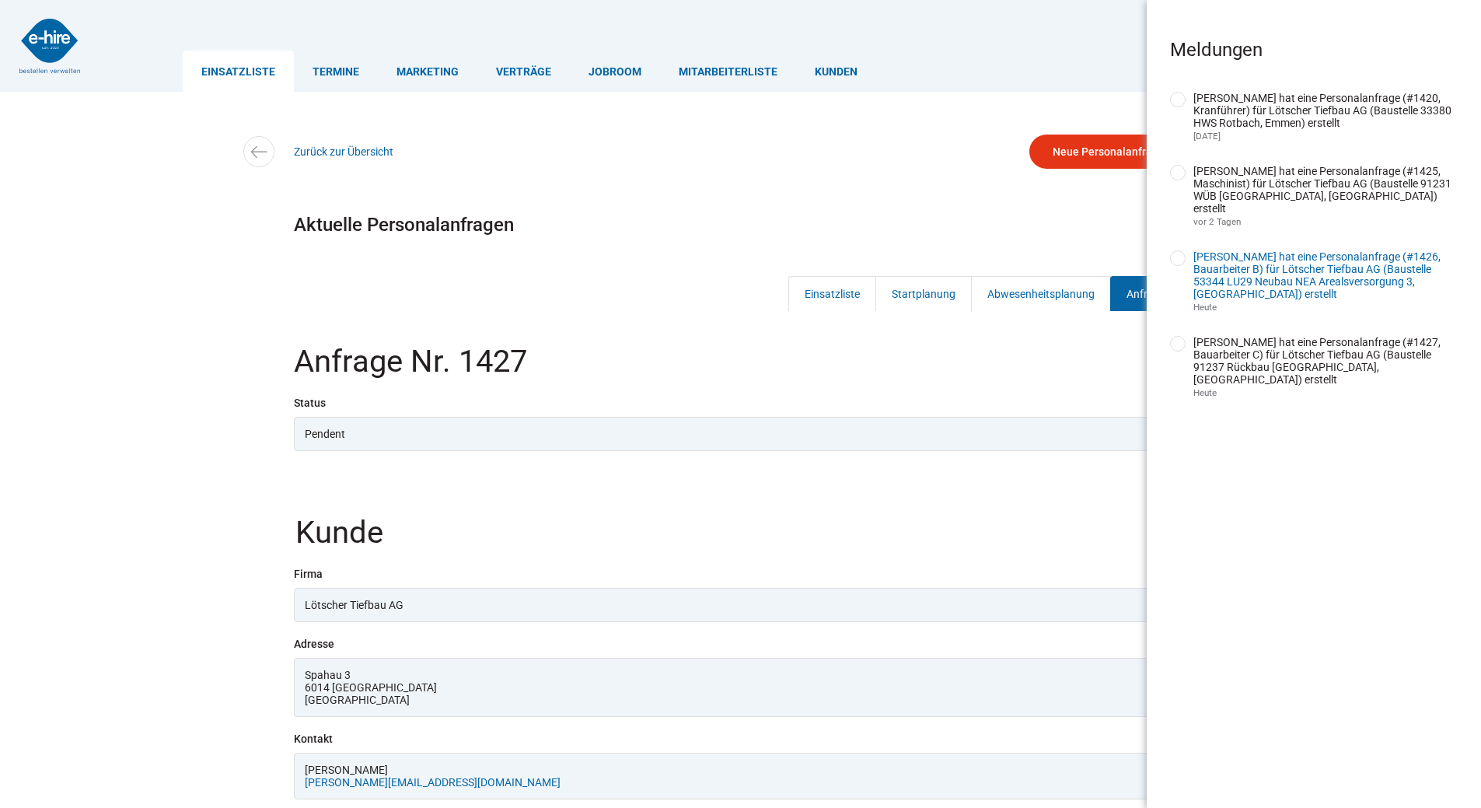
click at [1289, 263] on link "[PERSON_NAME] hat eine Personalanfrage (#1426, Bauarbeiter B) für Lötscher Tief…" at bounding box center [1316, 275] width 247 height 50
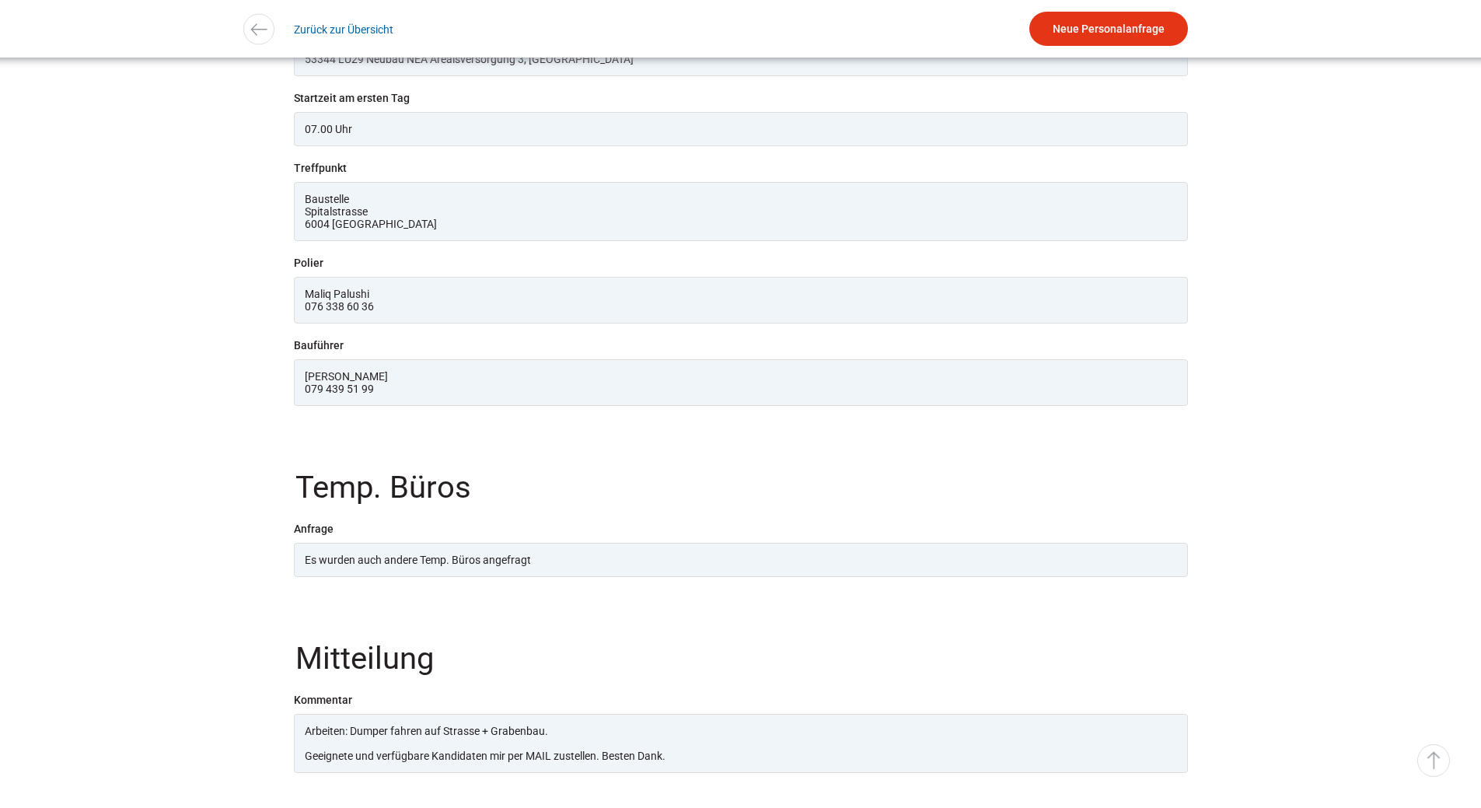
scroll to position [1321, 0]
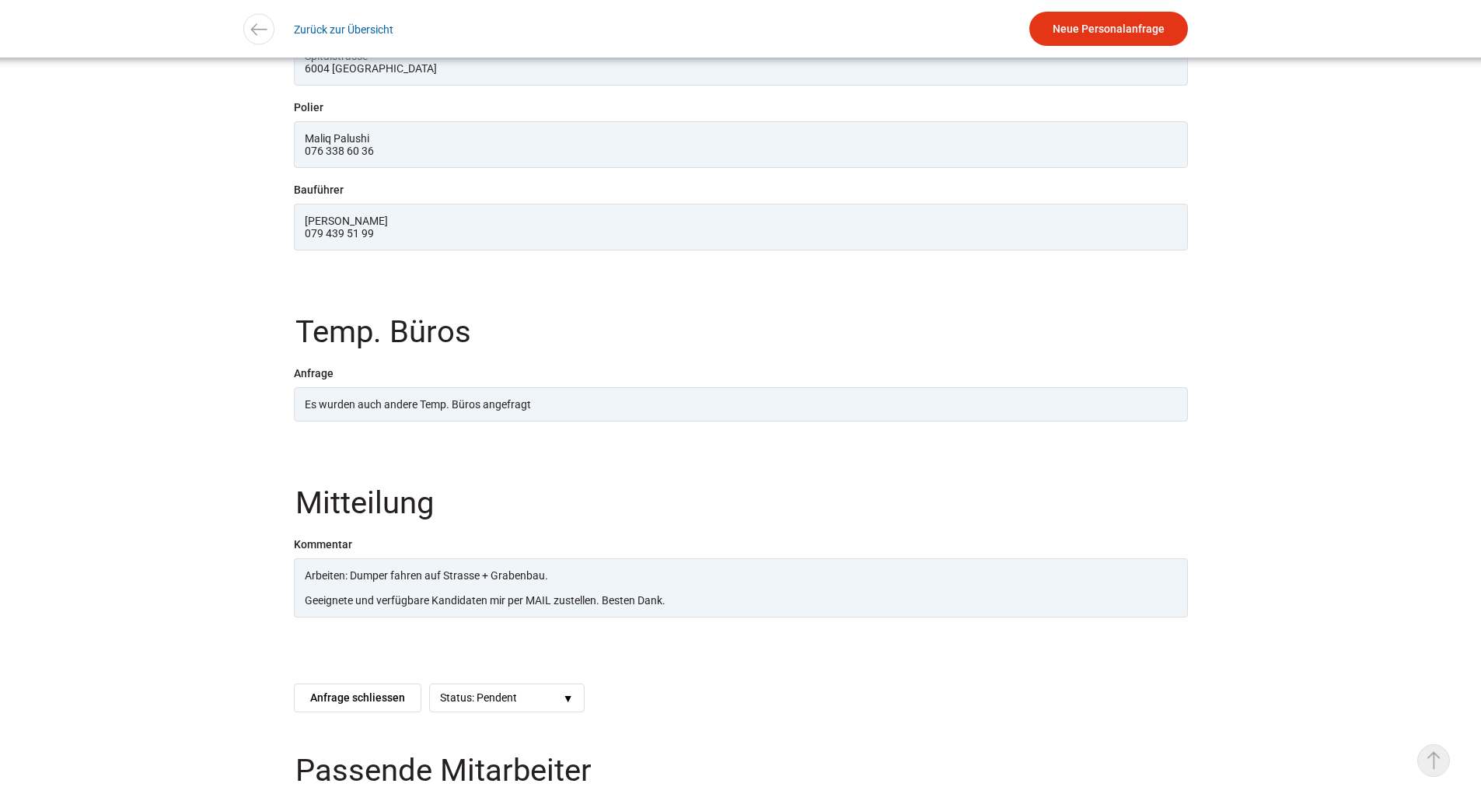
click at [1442, 759] on link "▵ Nach oben" at bounding box center [1433, 760] width 33 height 33
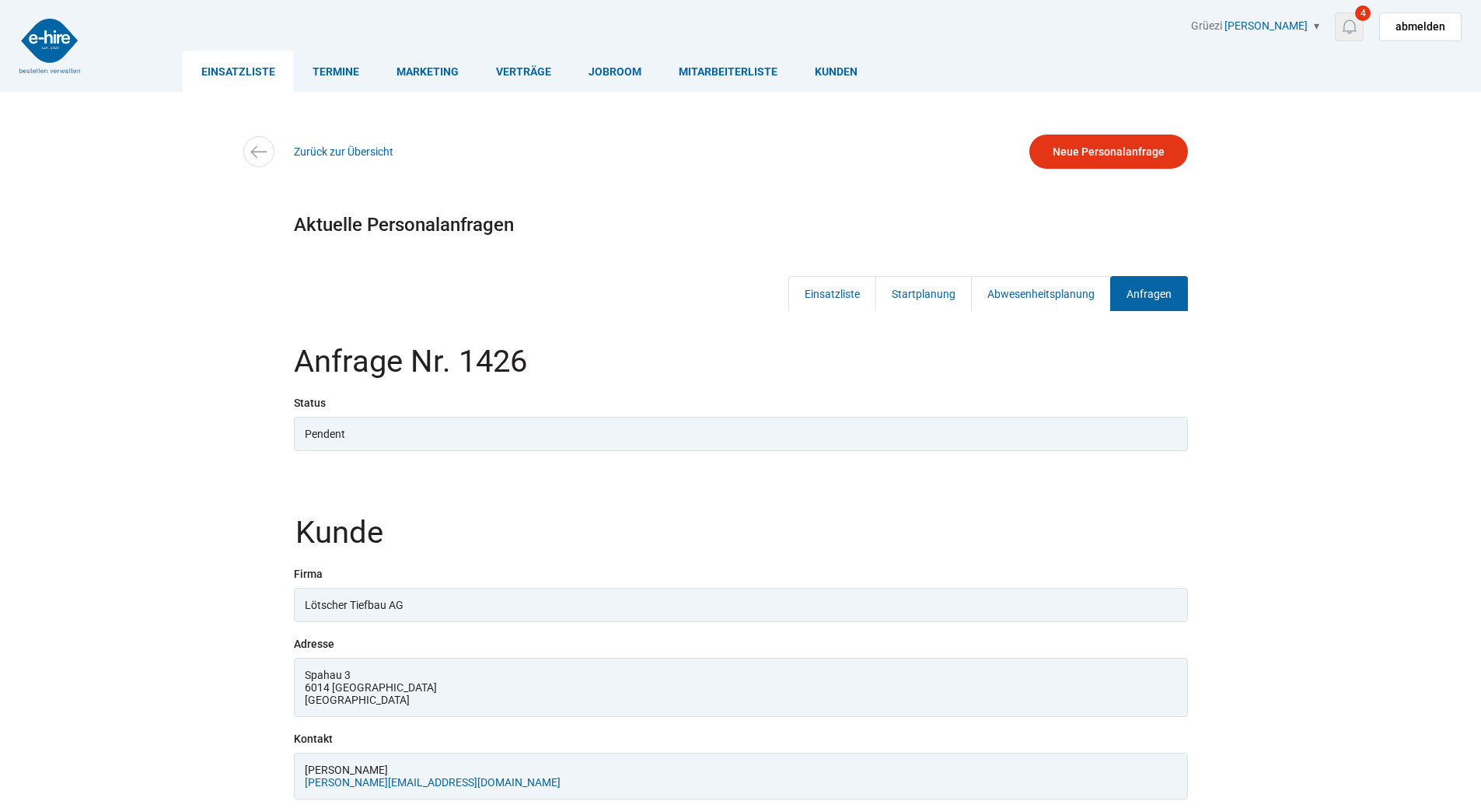
click at [1346, 30] on img at bounding box center [1348, 26] width 19 height 19
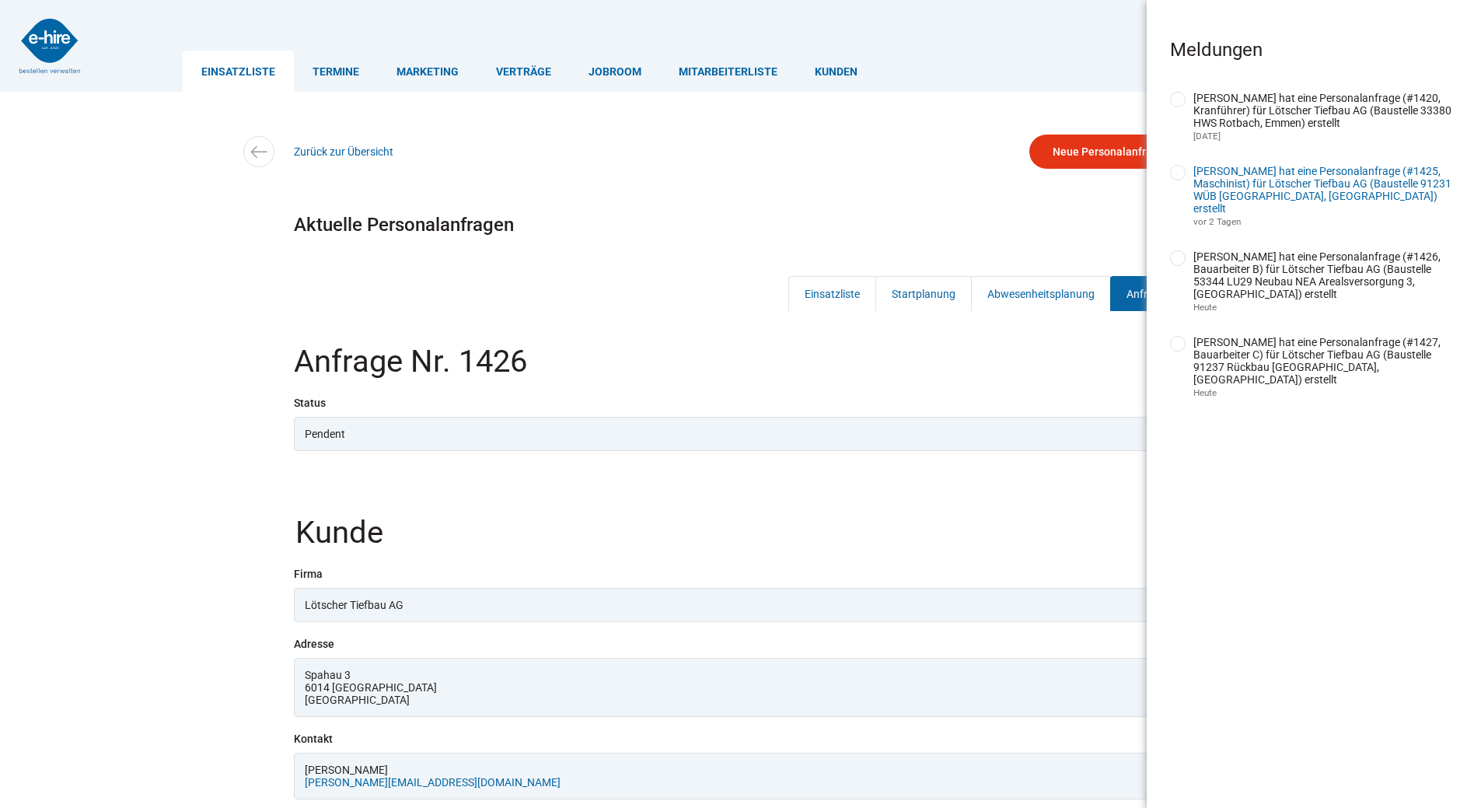
click at [1270, 185] on link "[PERSON_NAME] hat eine Personalanfrage (#1425, Maschinist) für Lötscher Tiefbau…" at bounding box center [1322, 190] width 258 height 50
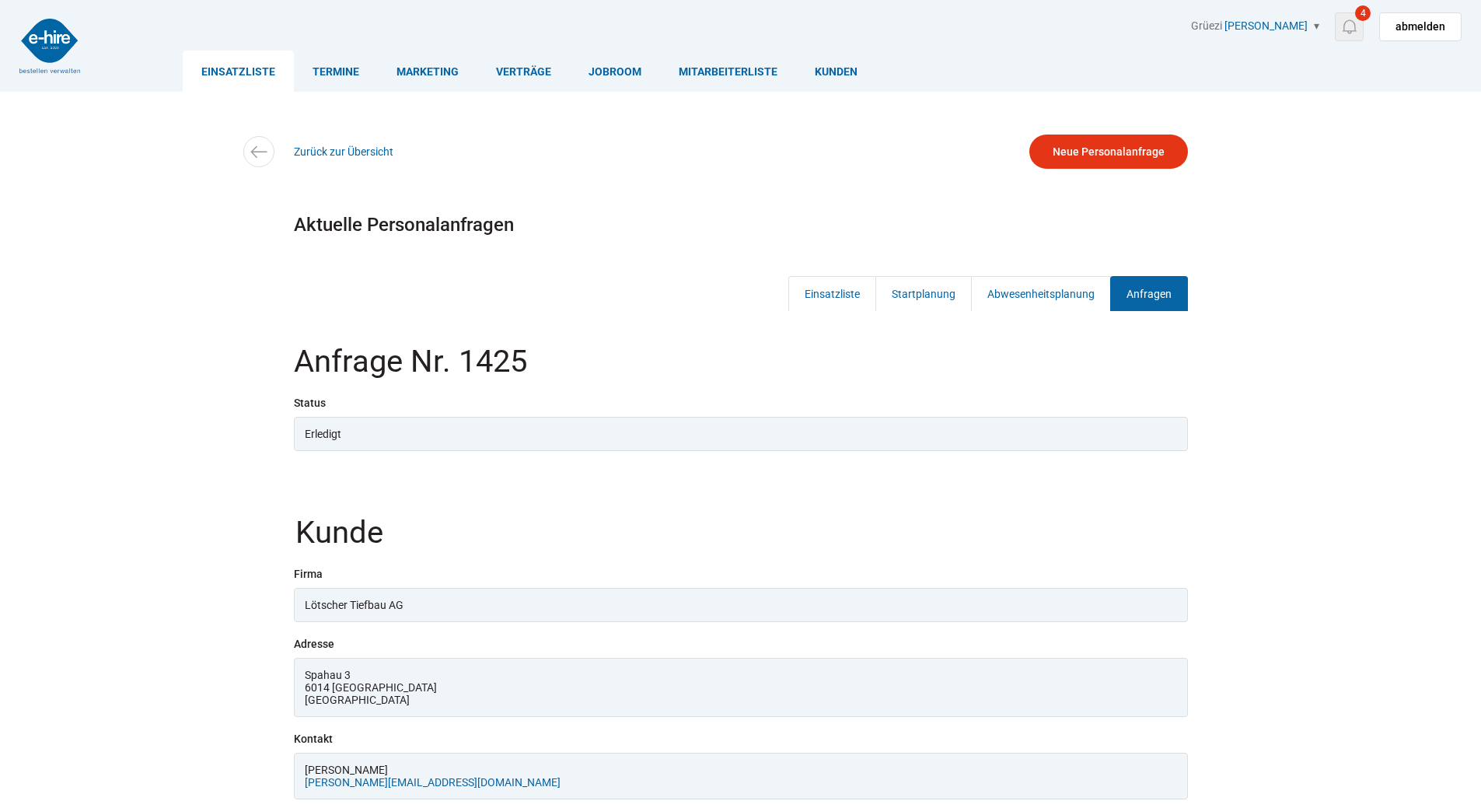
click at [1359, 27] on img at bounding box center [1348, 26] width 19 height 19
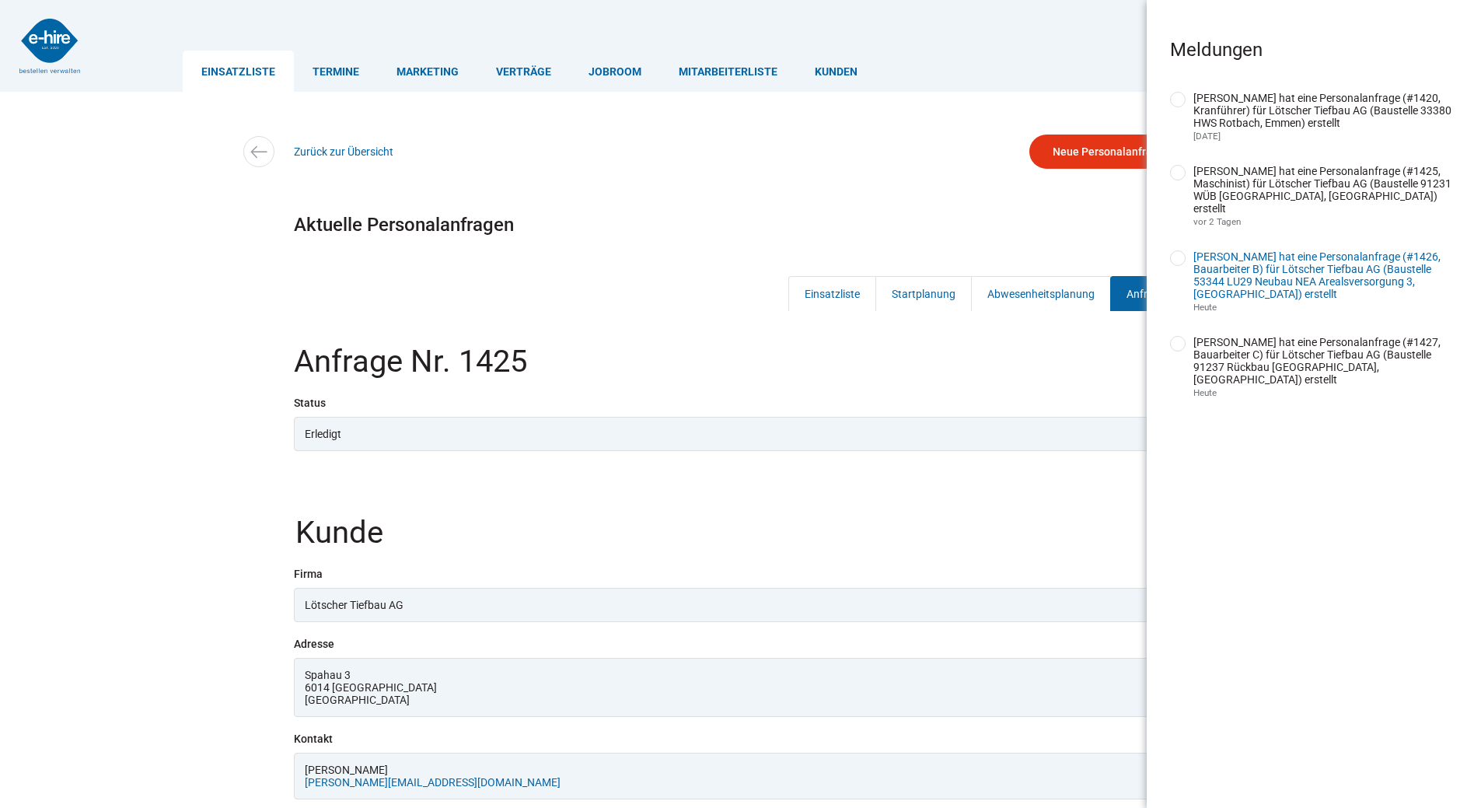
click at [1251, 271] on link "[PERSON_NAME] hat eine Personalanfrage (#1426, Bauarbeiter B) für Lötscher Tief…" at bounding box center [1316, 275] width 247 height 50
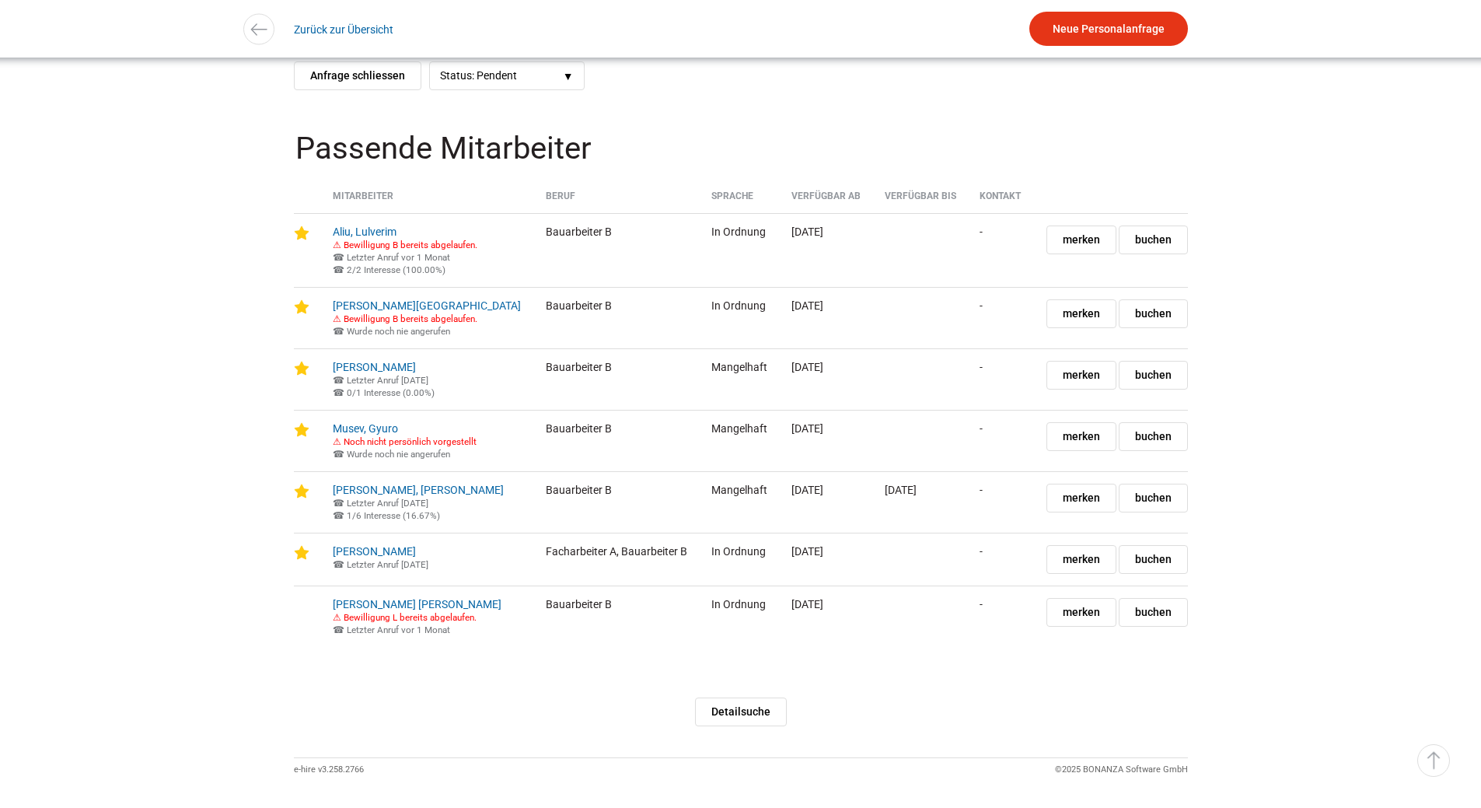
scroll to position [2044, 0]
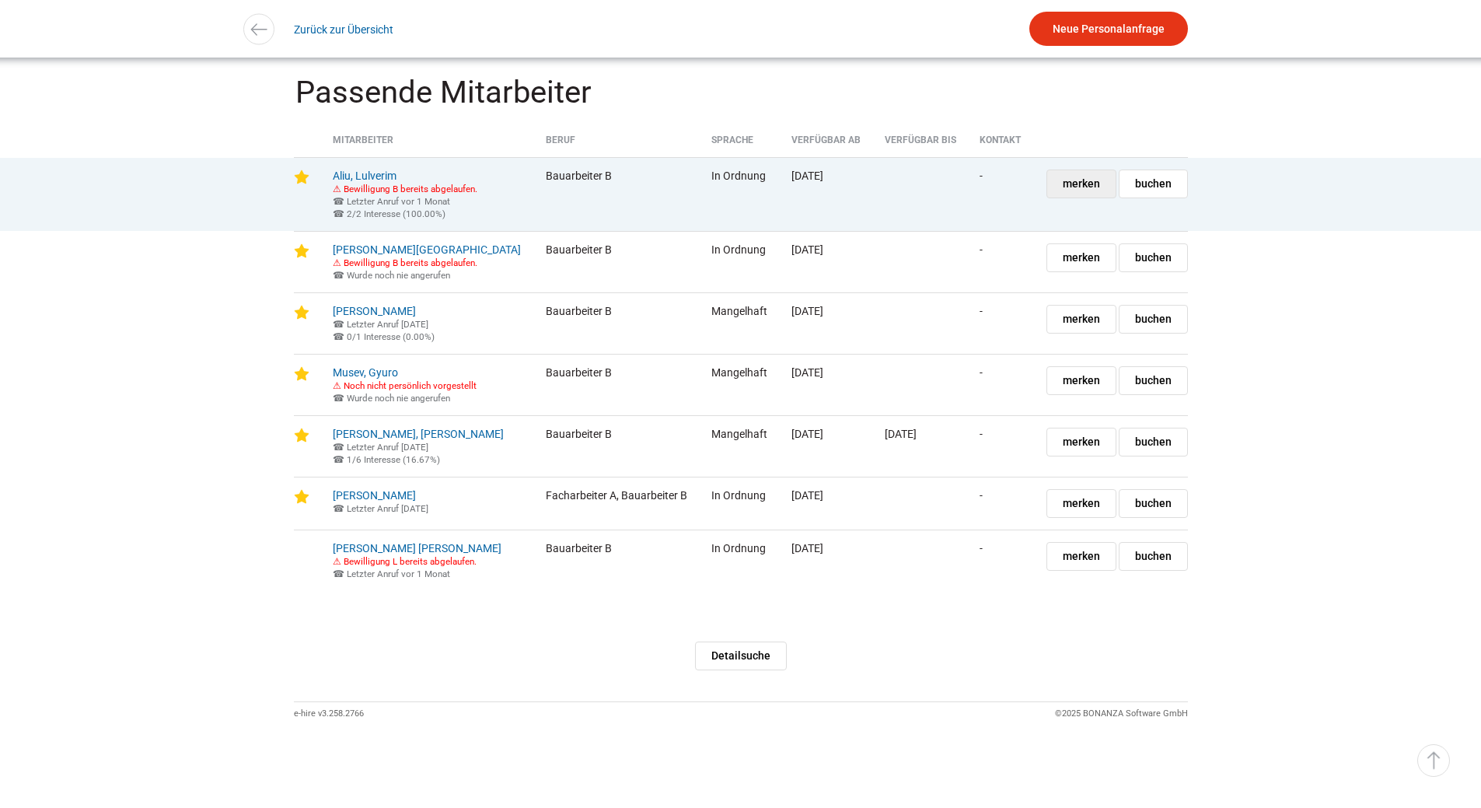
click at [1075, 170] on span "merken" at bounding box center [1081, 183] width 37 height 27
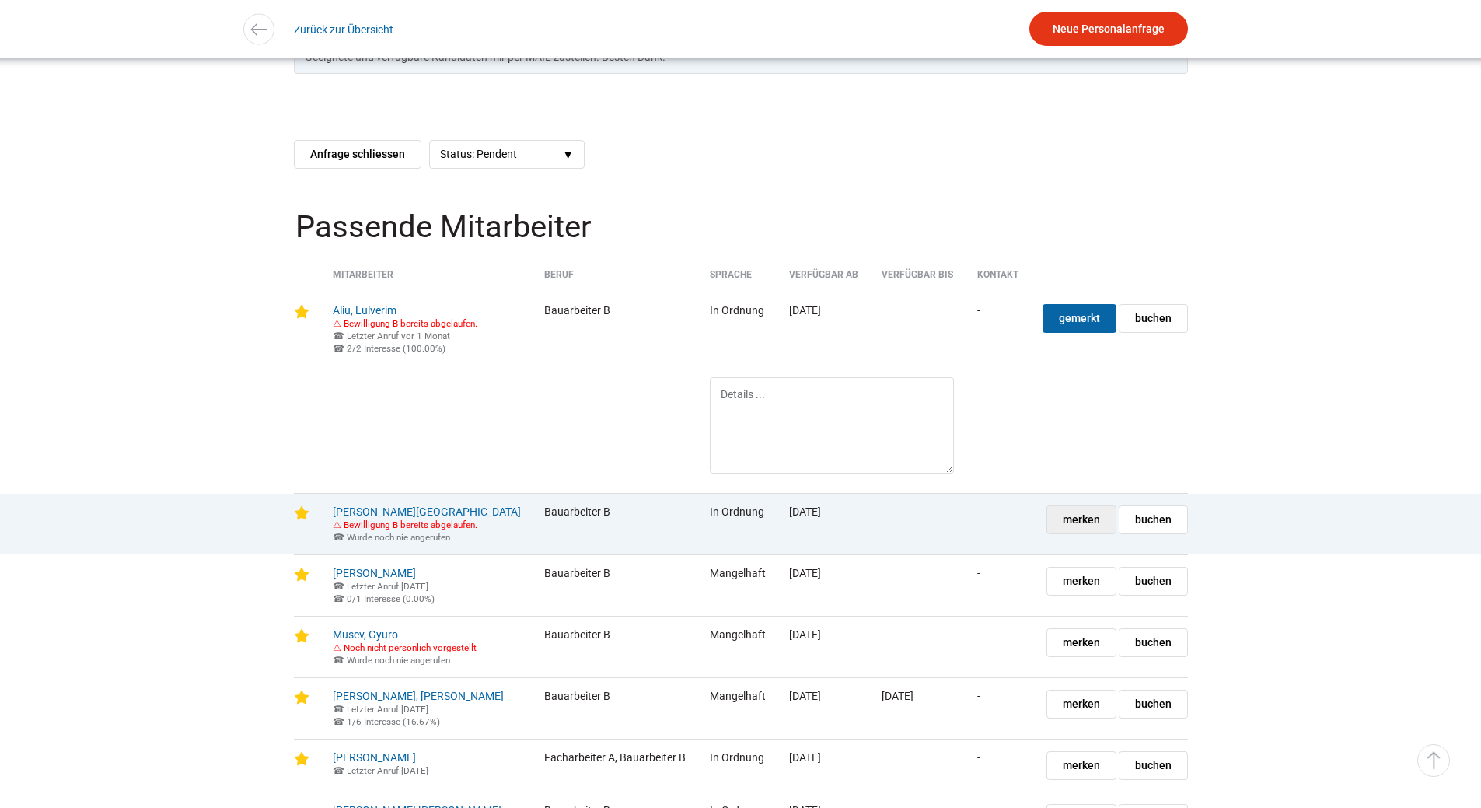
scroll to position [1554, 0]
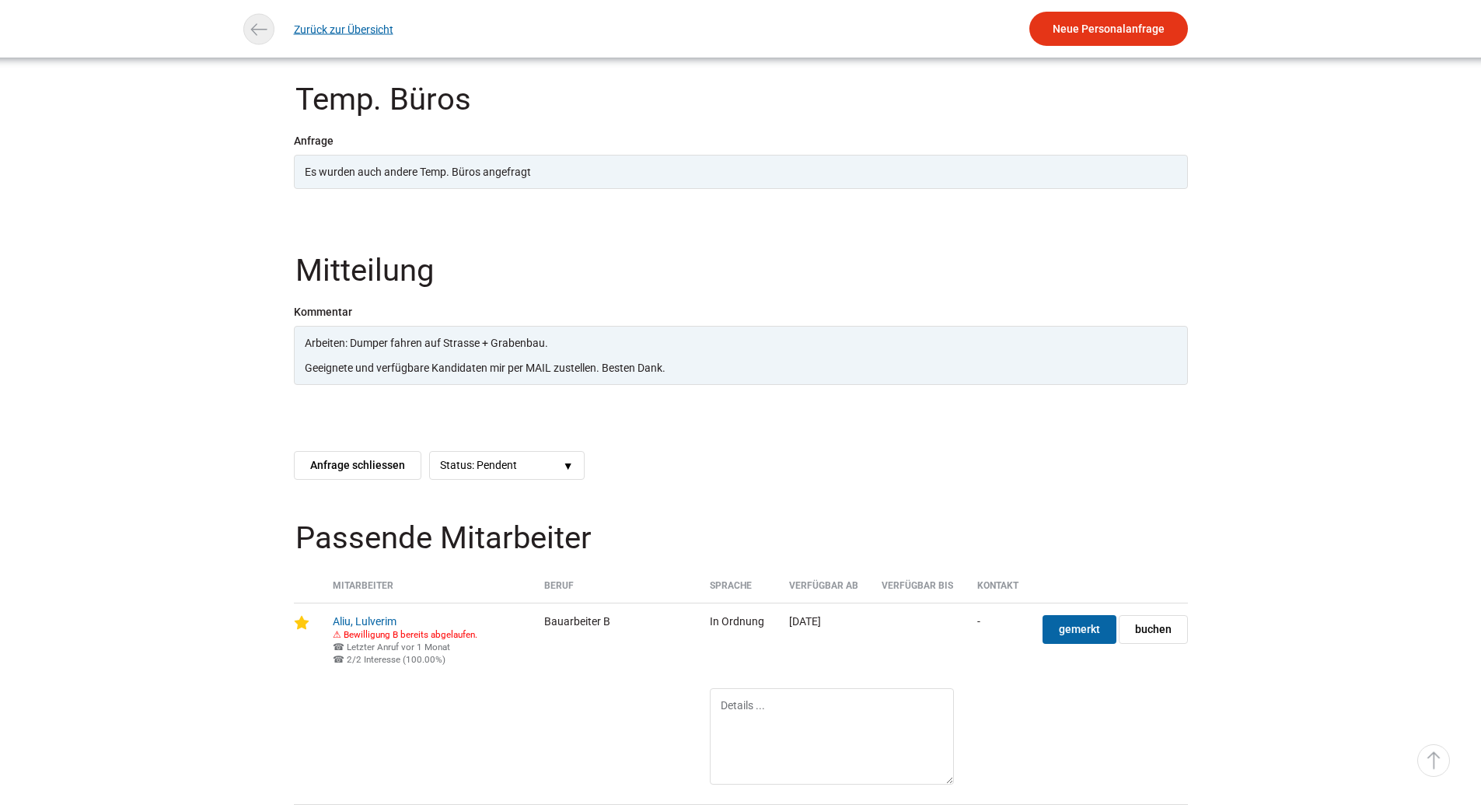
click at [329, 26] on link "Zurück zur Übersicht" at bounding box center [343, 29] width 99 height 35
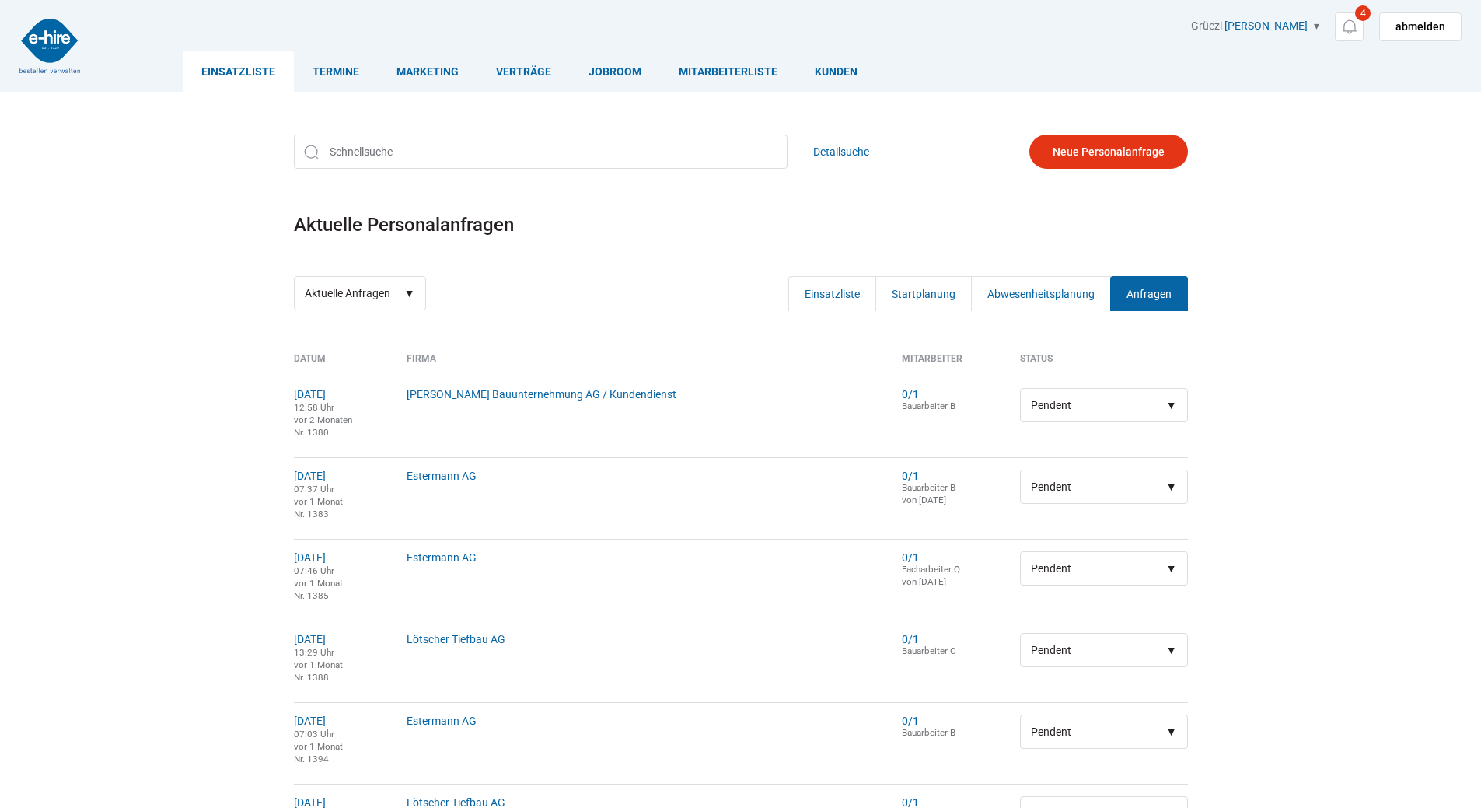
click at [1169, 298] on link "Anfragen" at bounding box center [1149, 293] width 78 height 35
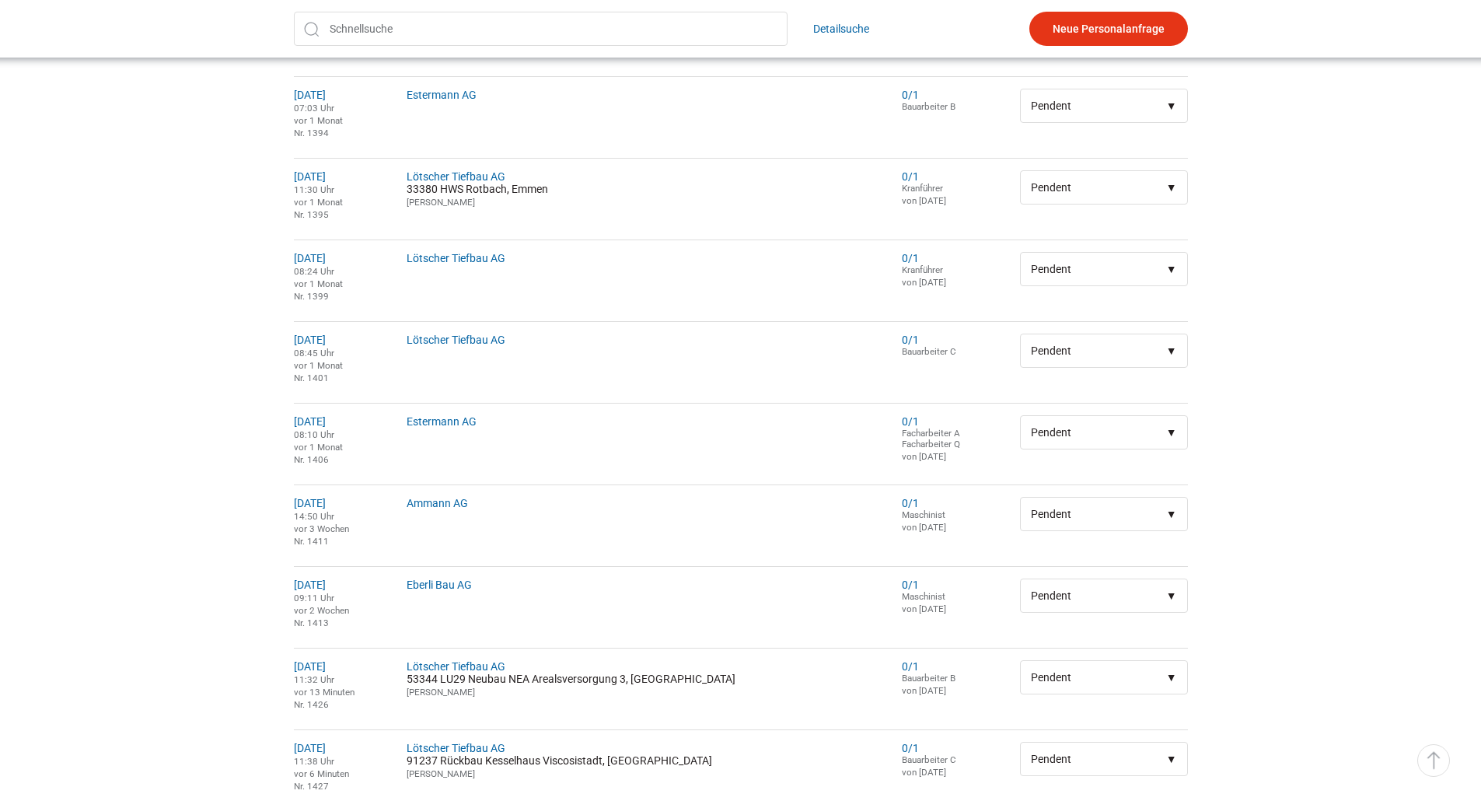
scroll to position [773, 0]
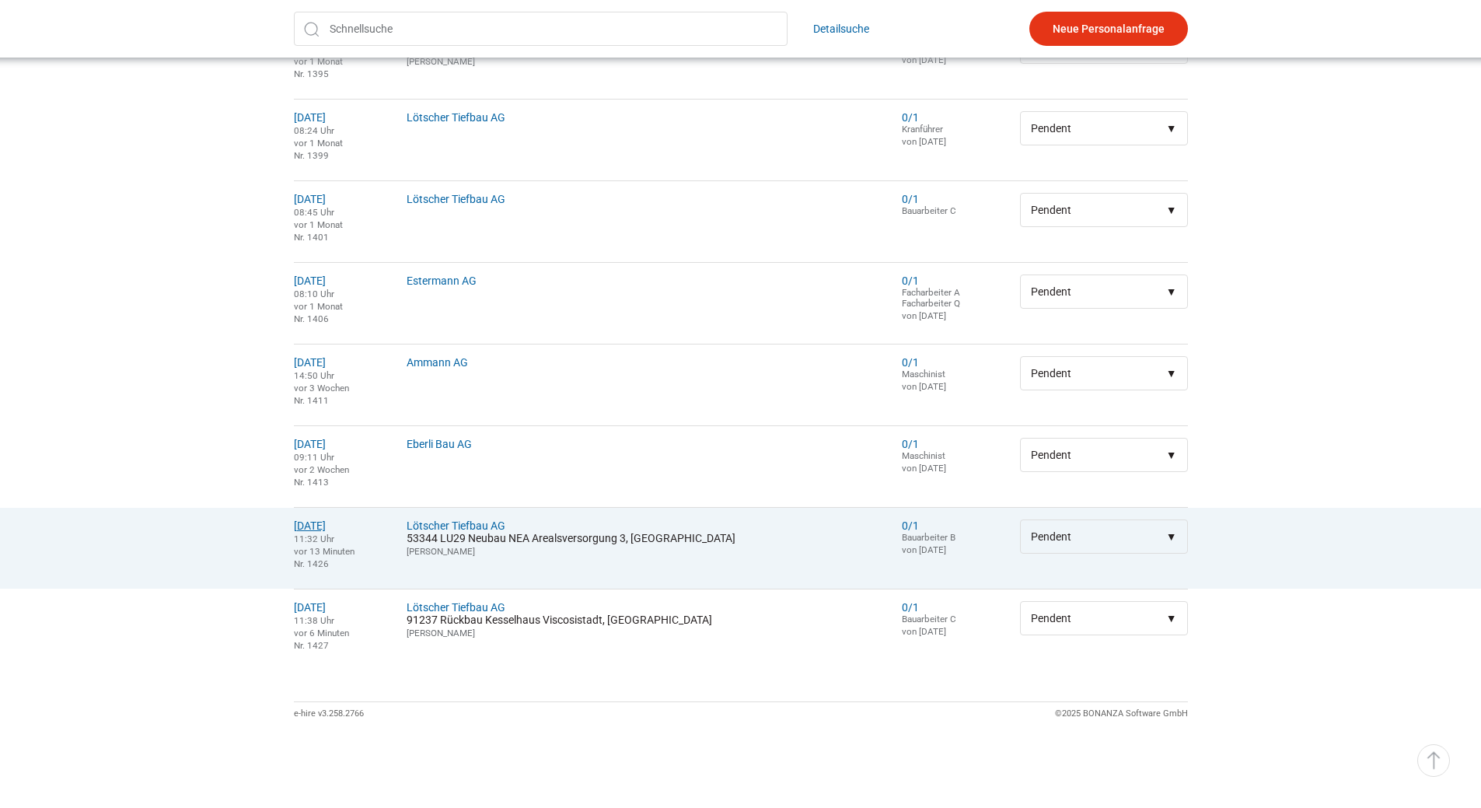
click at [326, 525] on link "[DATE]" at bounding box center [310, 525] width 32 height 12
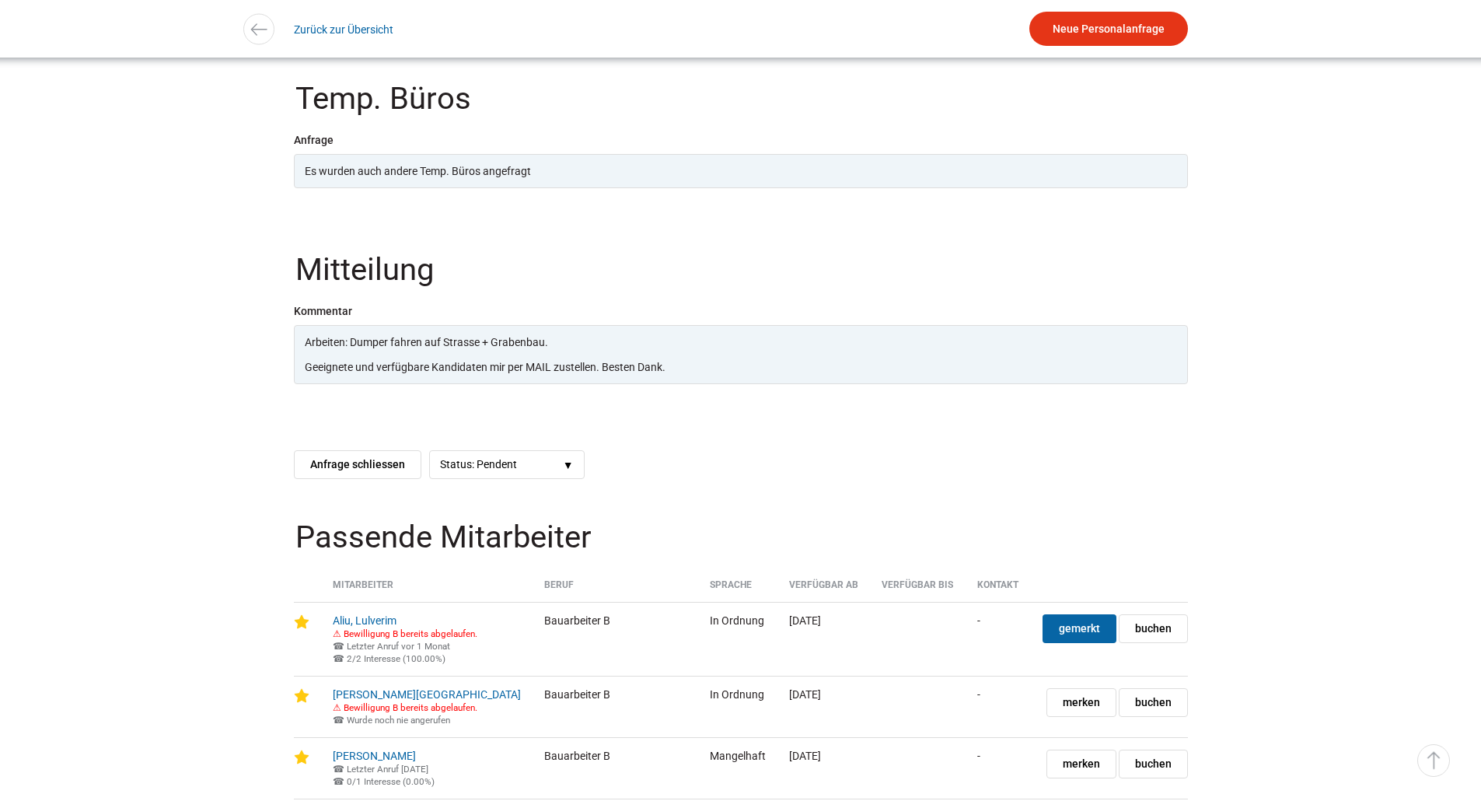
scroll to position [2021, 0]
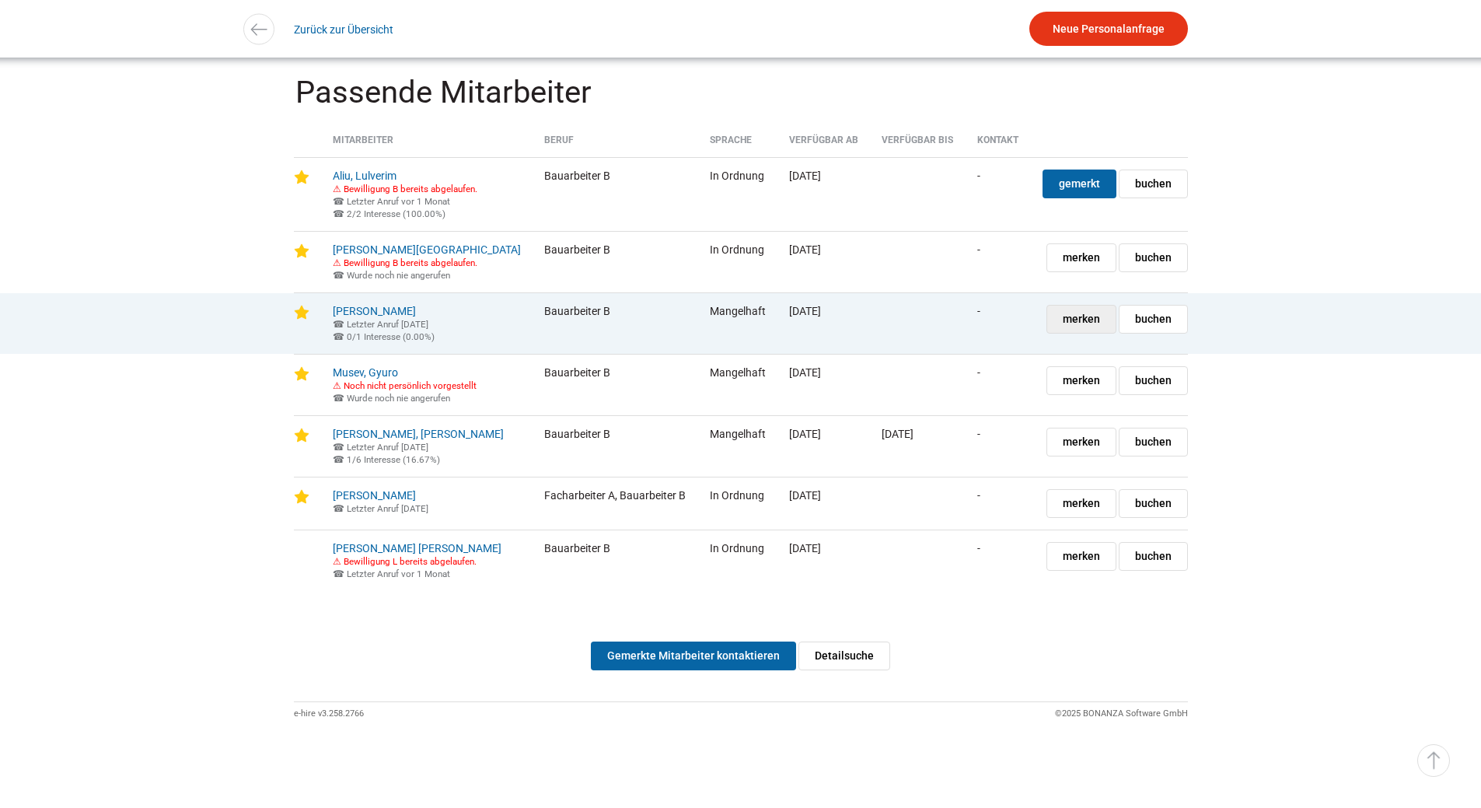
click at [1062, 330] on link "merken gemerkt" at bounding box center [1081, 319] width 70 height 29
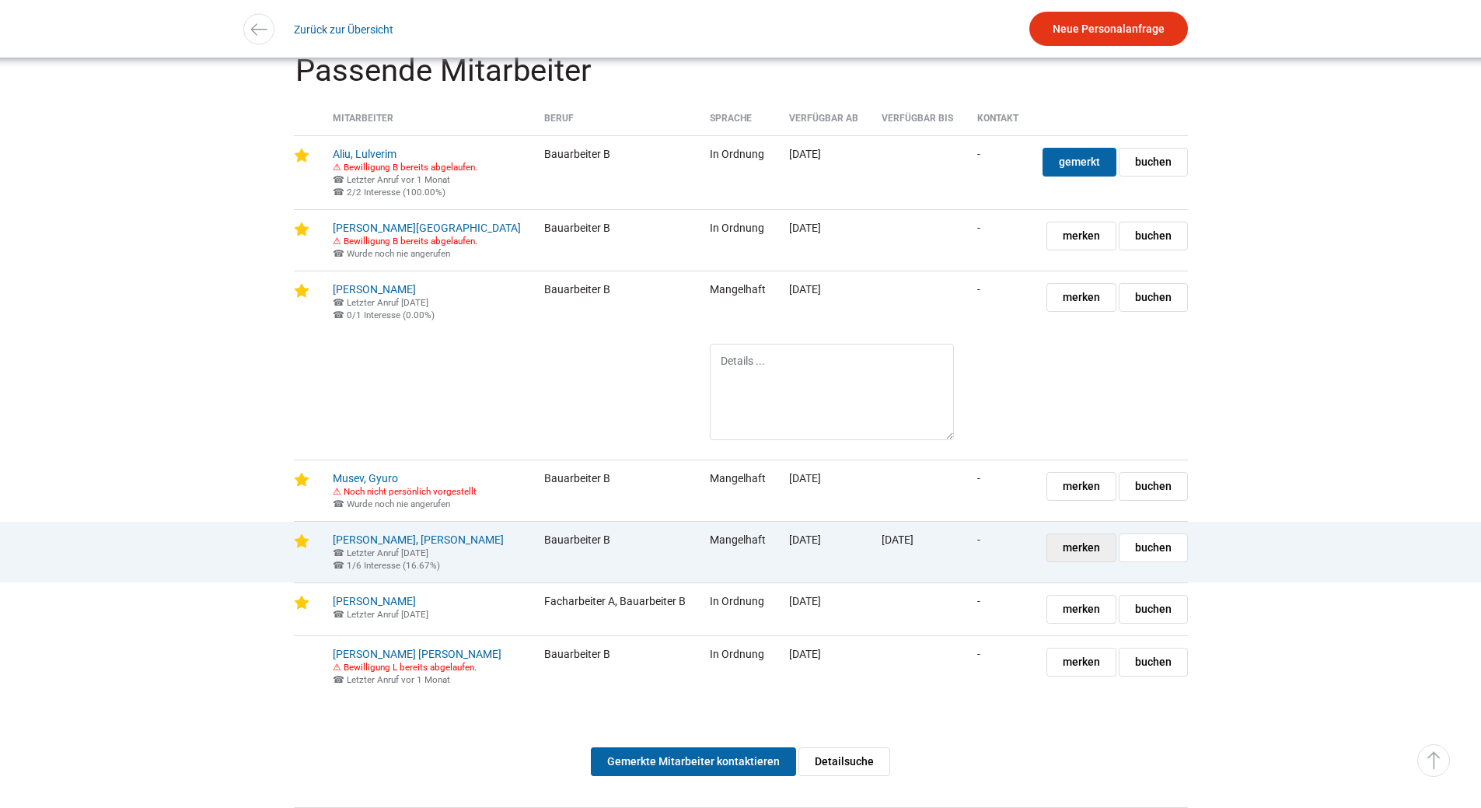
click at [1070, 561] on span "merken" at bounding box center [1081, 547] width 37 height 27
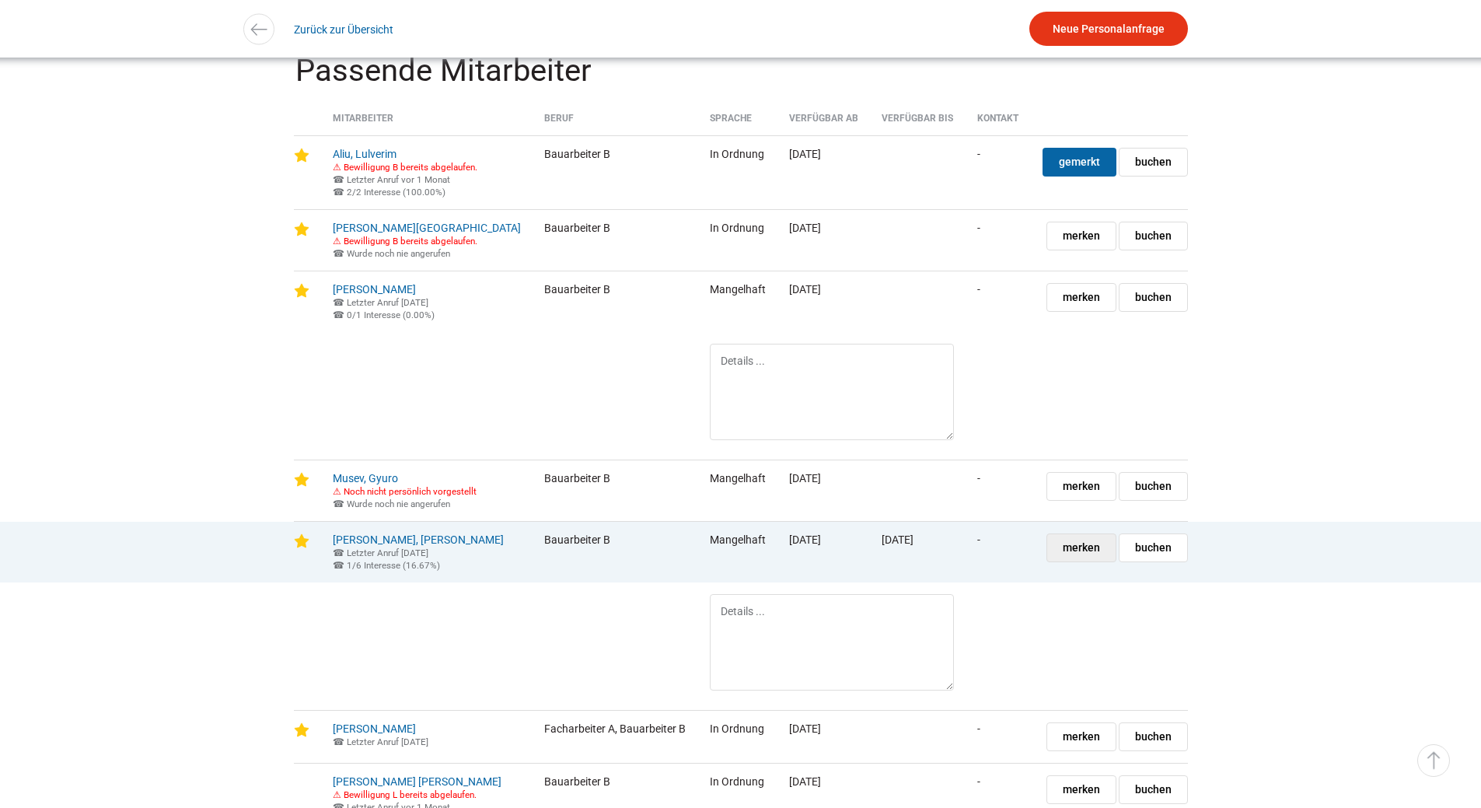
scroll to position [2308, 0]
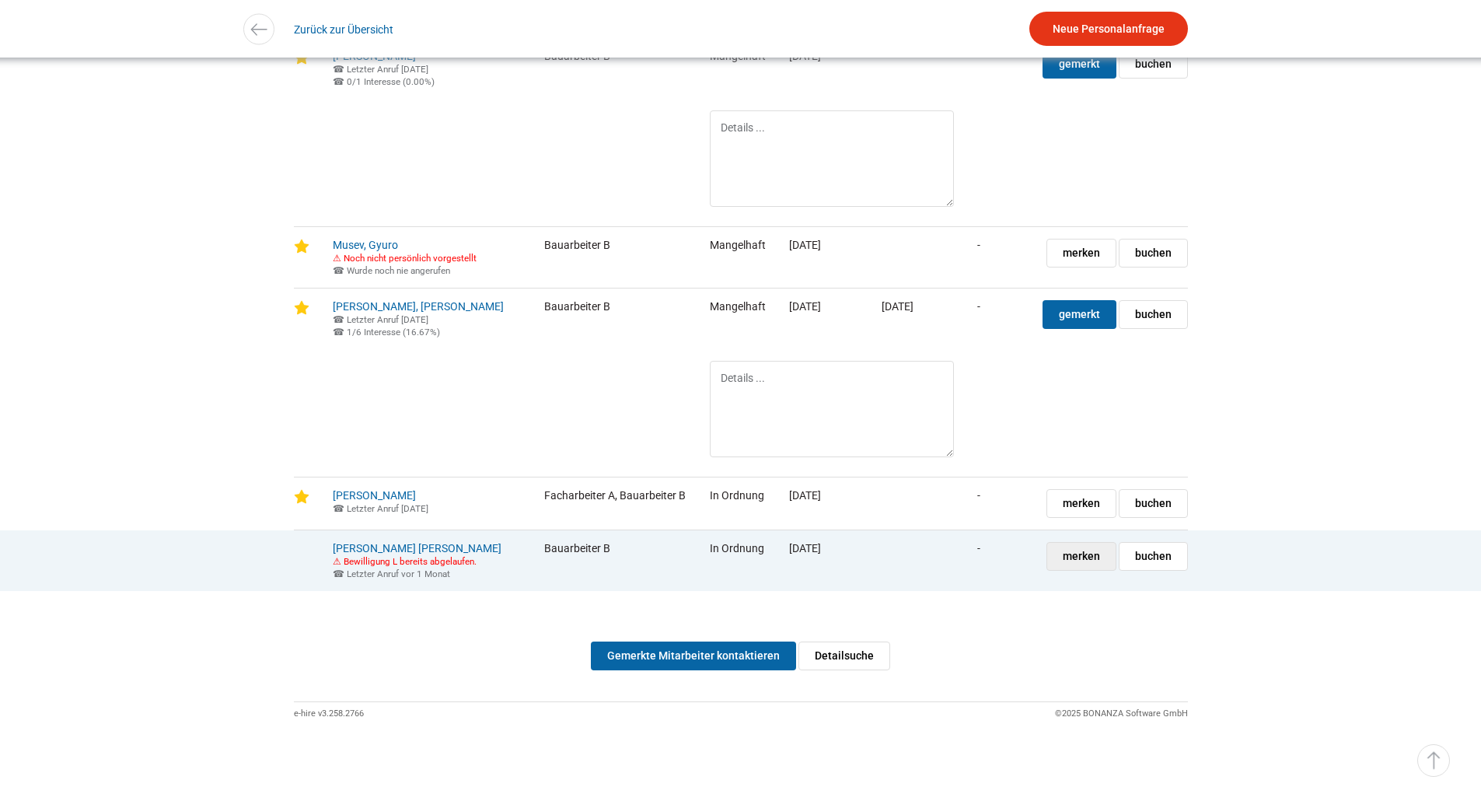
click at [1075, 554] on span "merken" at bounding box center [1081, 556] width 37 height 27
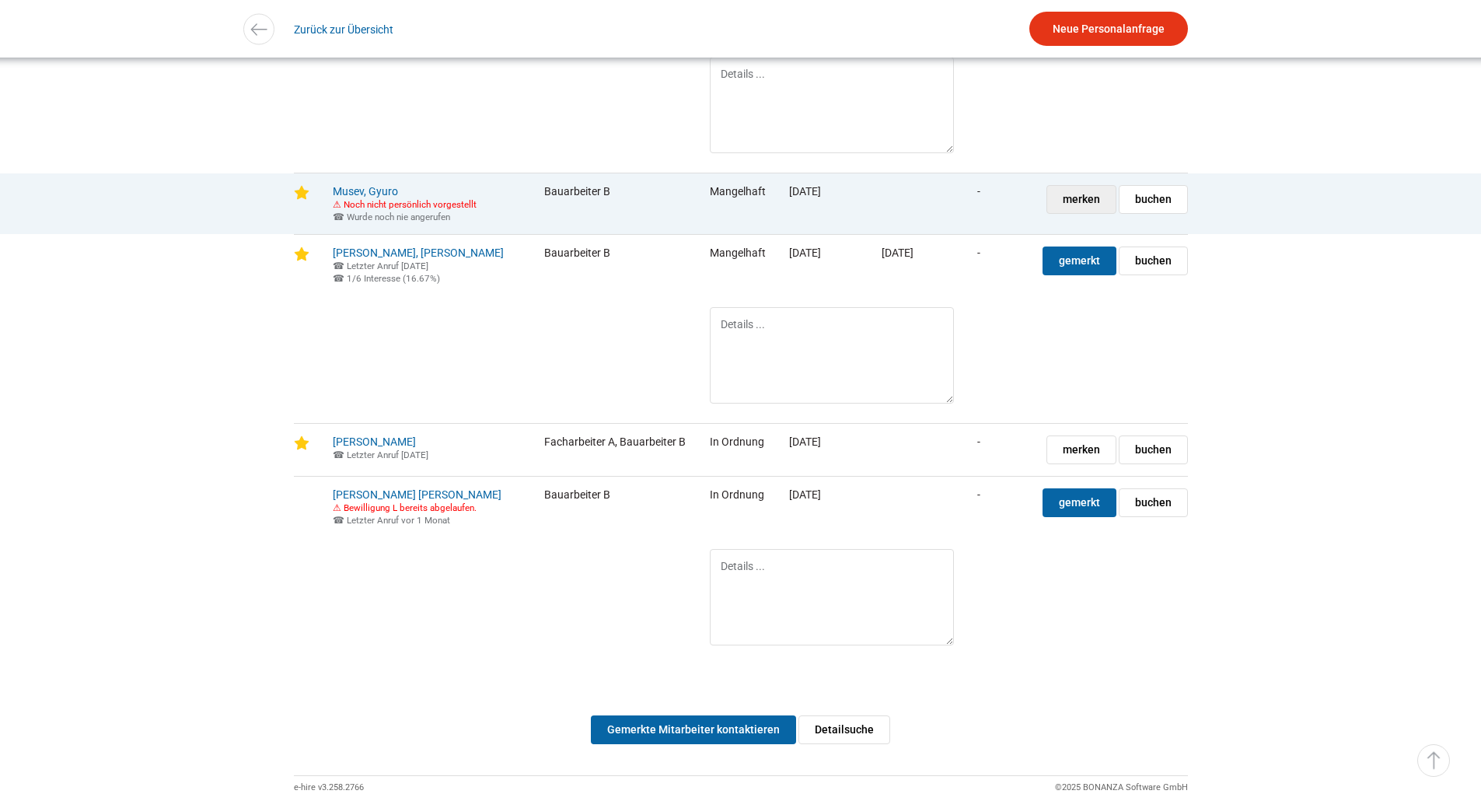
click at [1094, 213] on span "merken" at bounding box center [1081, 199] width 37 height 27
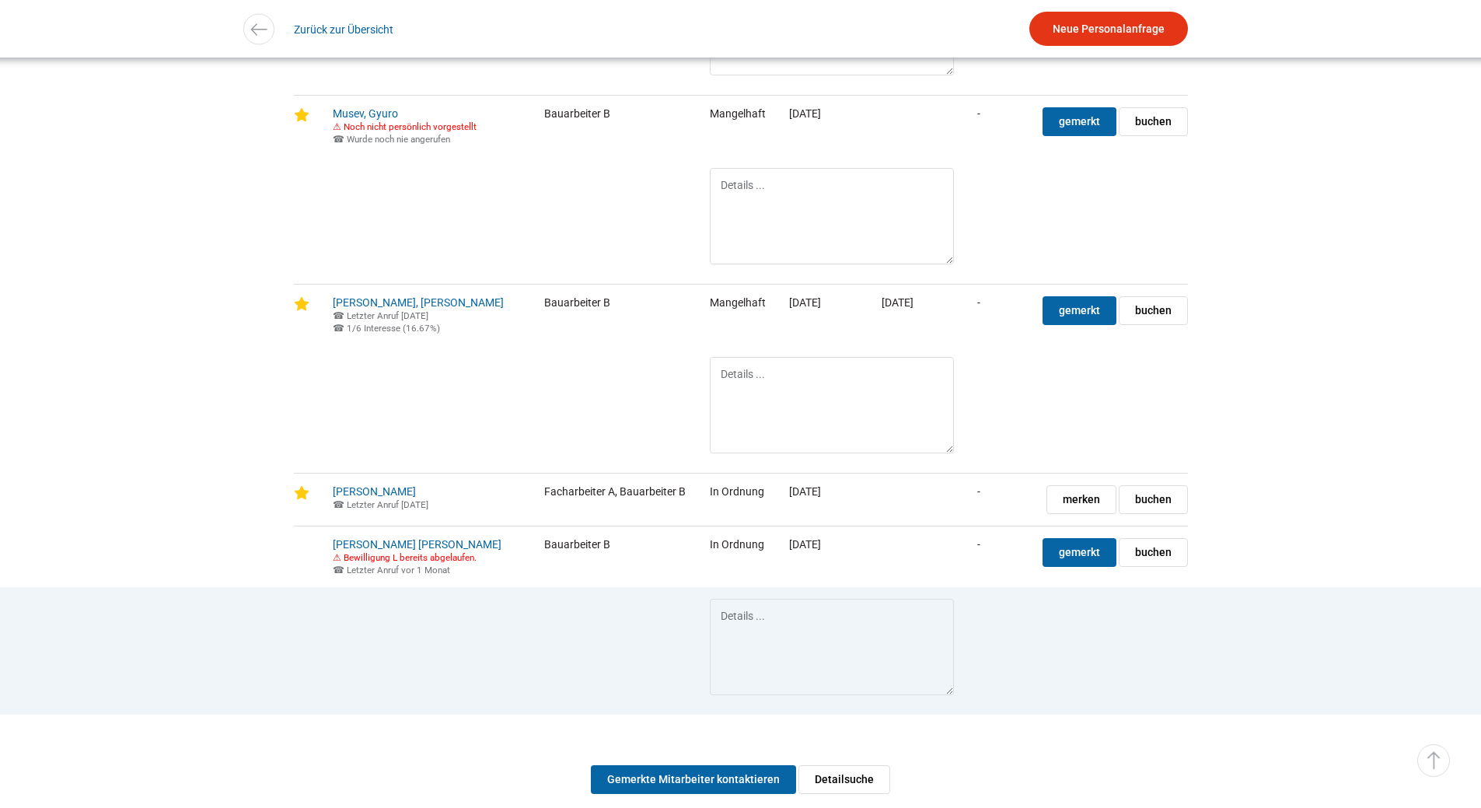
scroll to position [2572, 0]
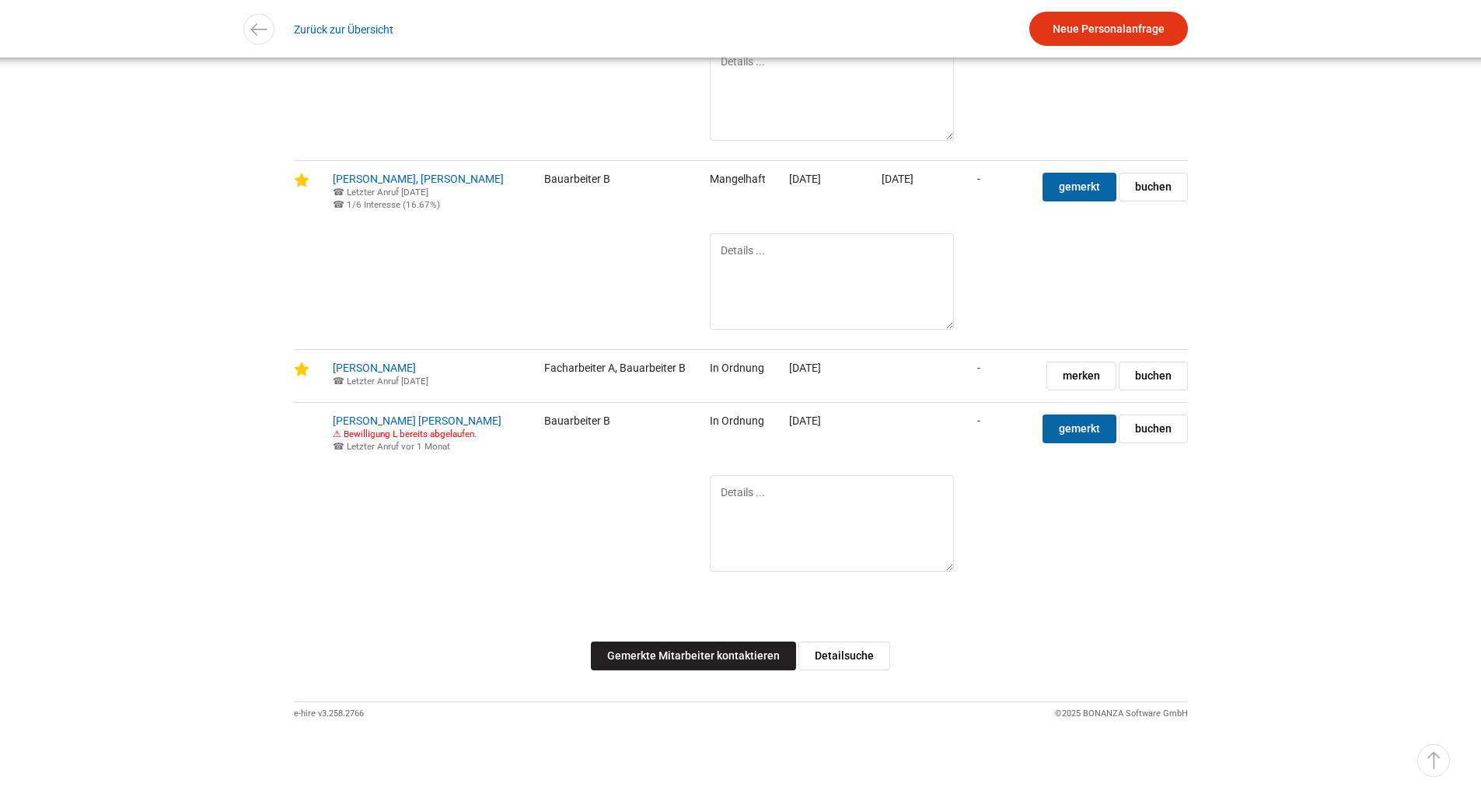
click at [695, 658] on link "Gemerkte Mitarbeiter kontaktieren" at bounding box center [693, 655] width 205 height 29
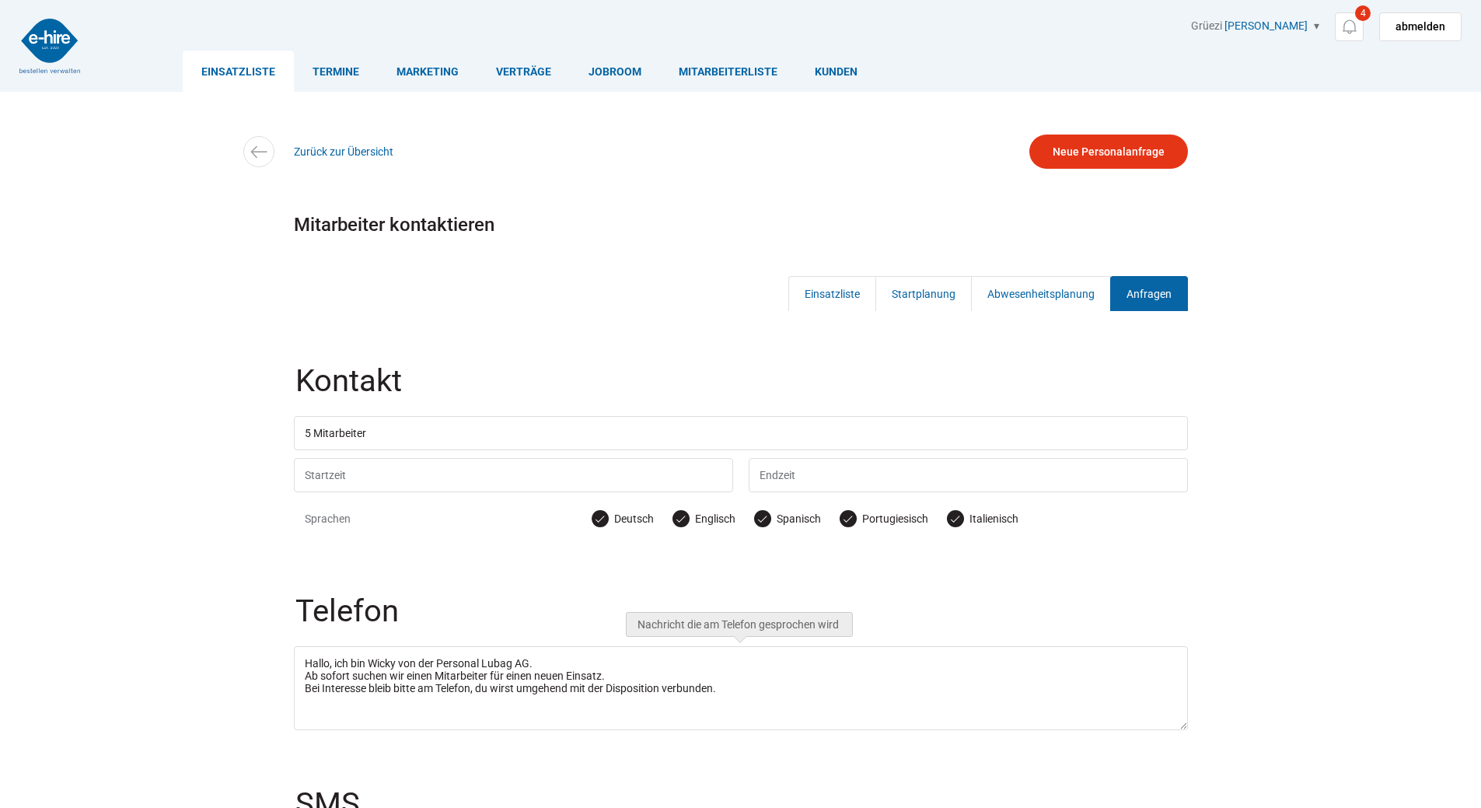
scroll to position [292, 0]
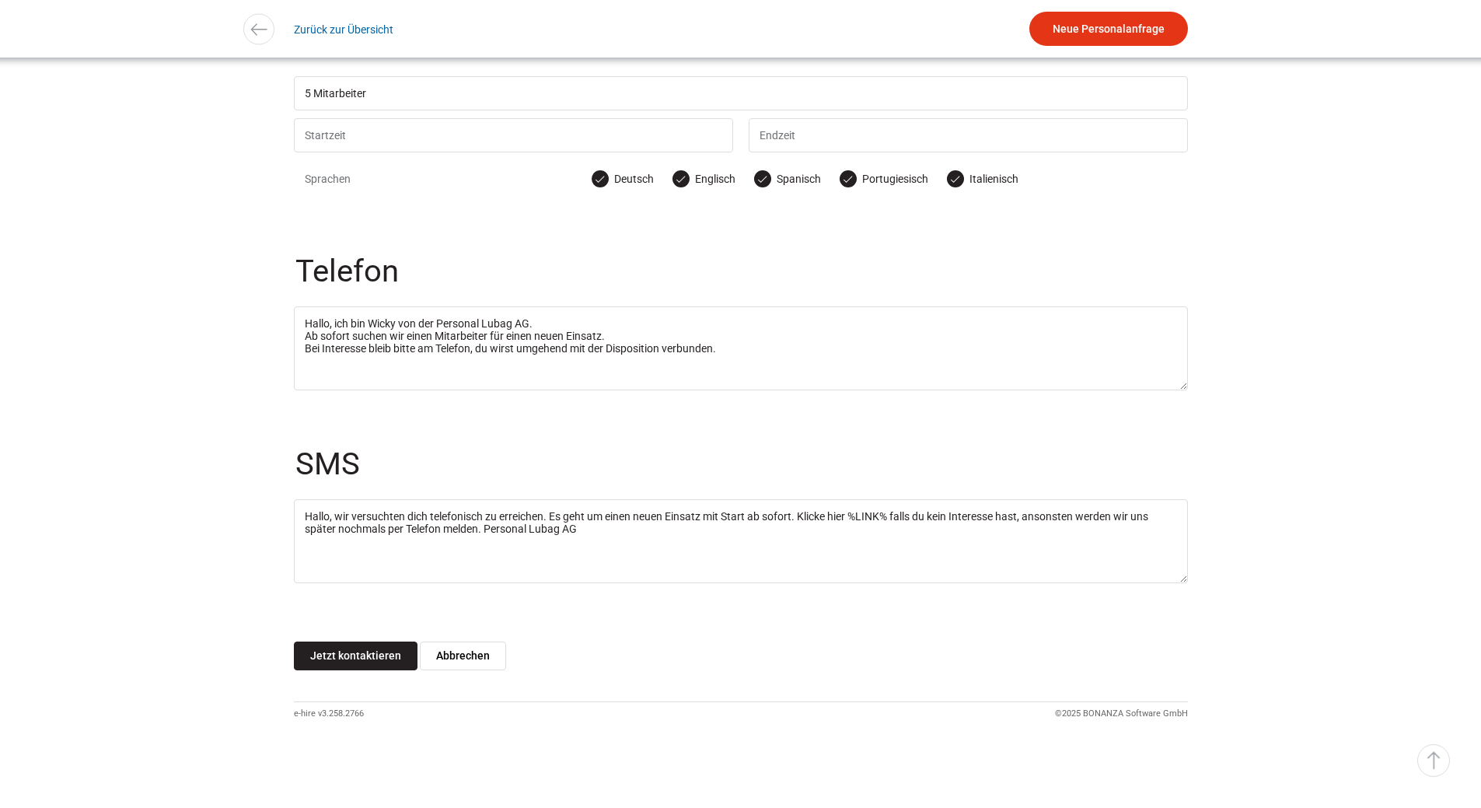
click at [313, 651] on input "Jetzt kontaktieren" at bounding box center [356, 655] width 124 height 29
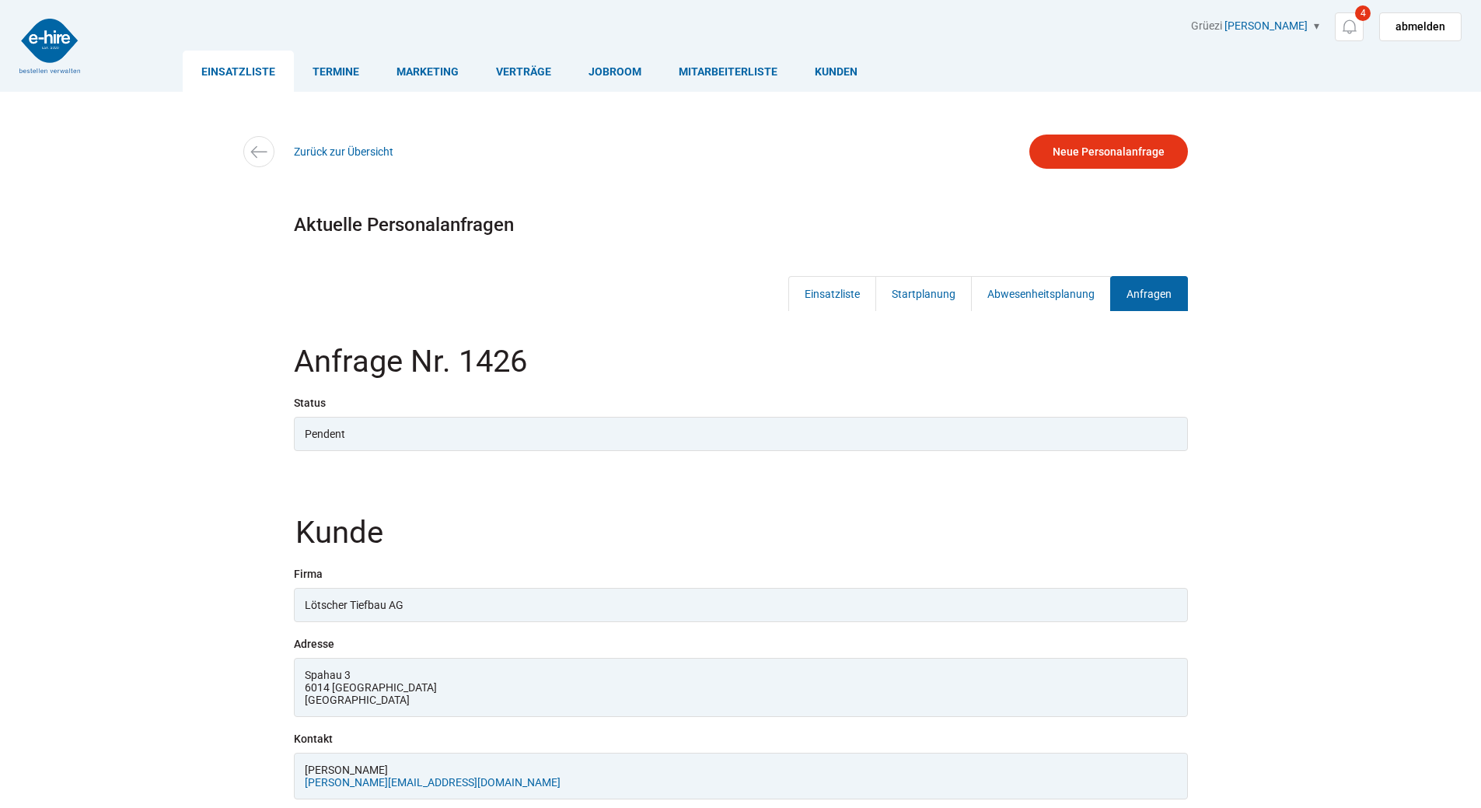
click at [222, 58] on link "Einsatzliste" at bounding box center [238, 71] width 111 height 41
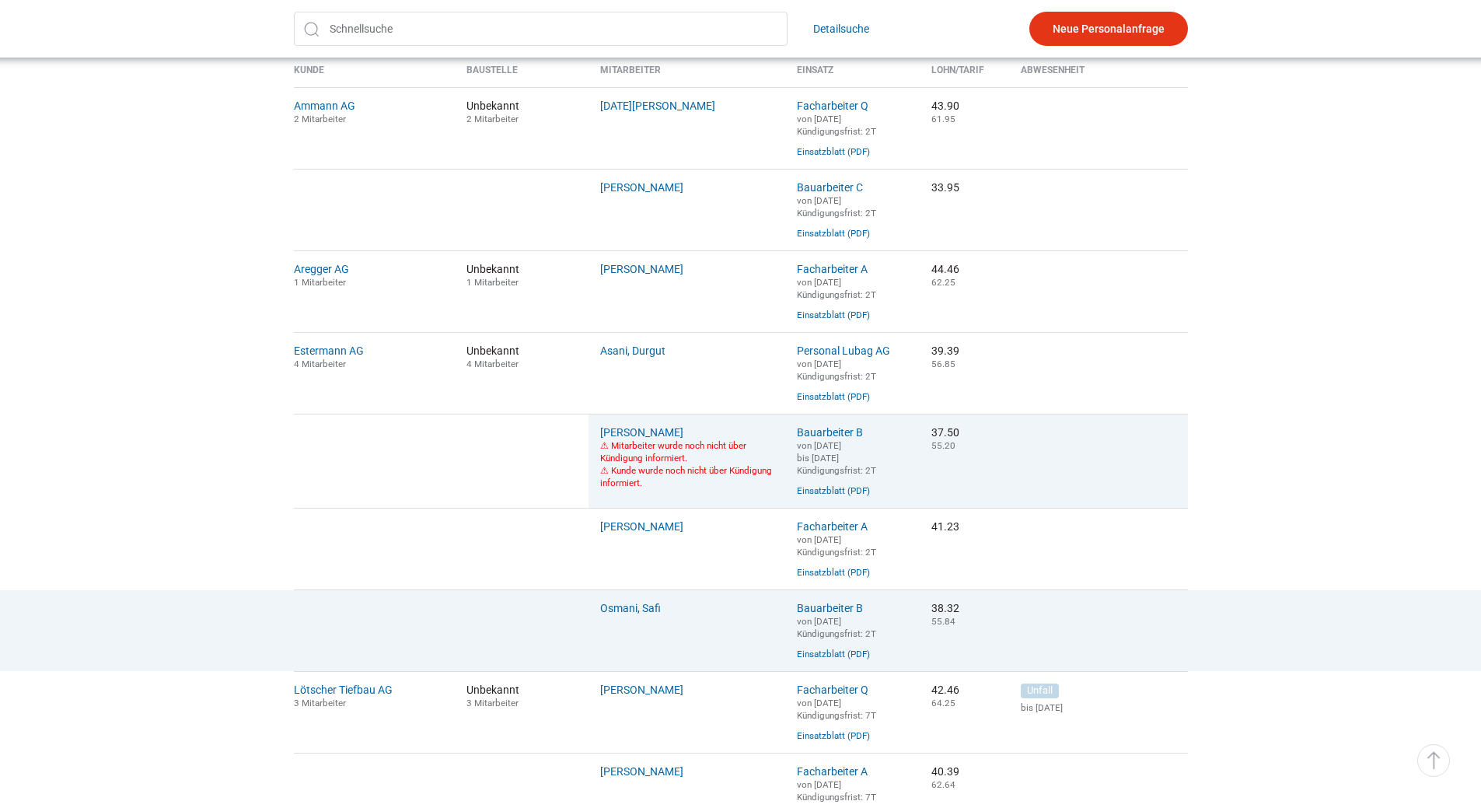
scroll to position [389, 0]
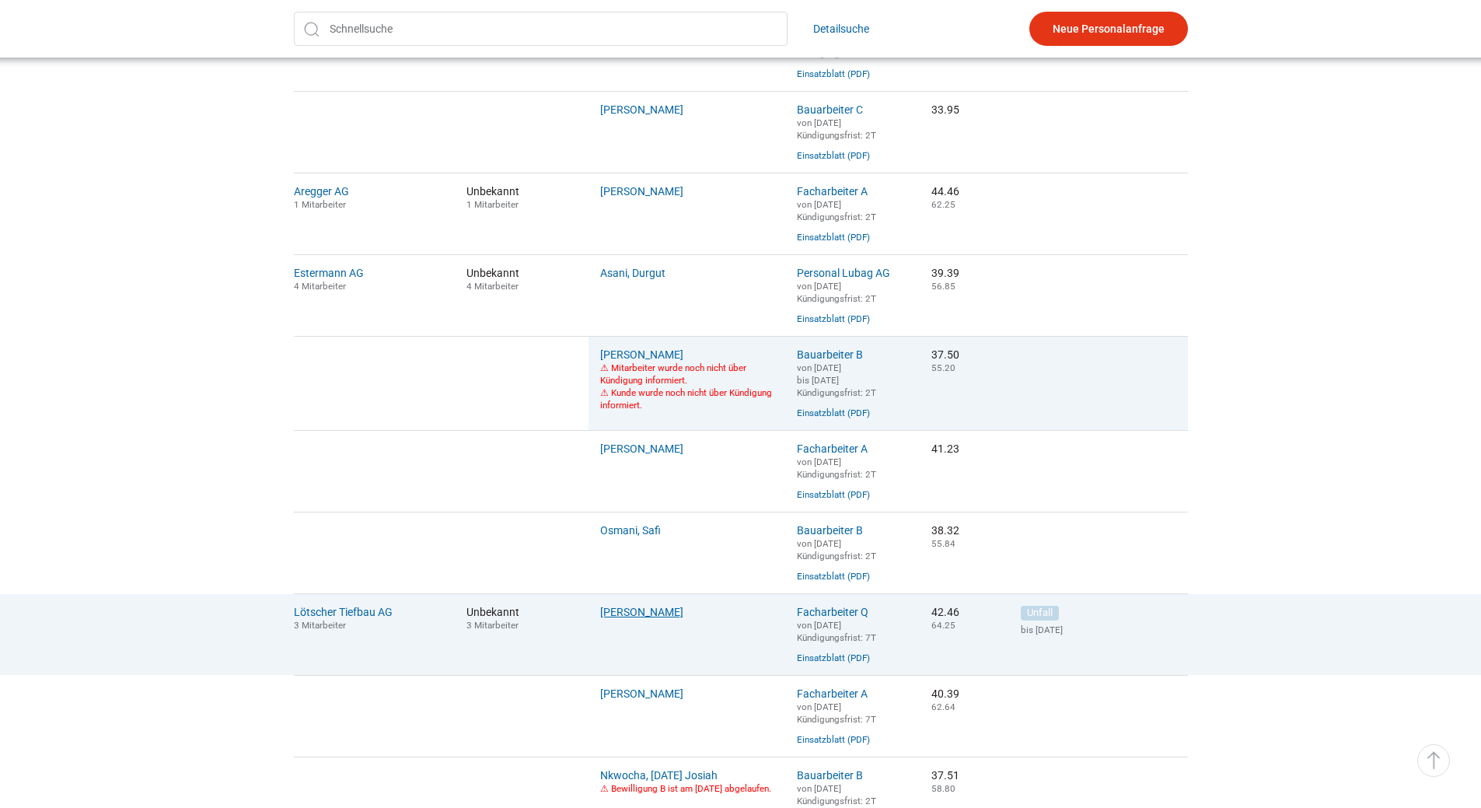
drag, startPoint x: 687, startPoint y: 634, endPoint x: 602, endPoint y: 641, distance: 85.0
click at [599, 640] on td "[PERSON_NAME]" at bounding box center [686, 634] width 197 height 82
copy link "[PERSON_NAME]"
